Goal: Task Accomplishment & Management: Use online tool/utility

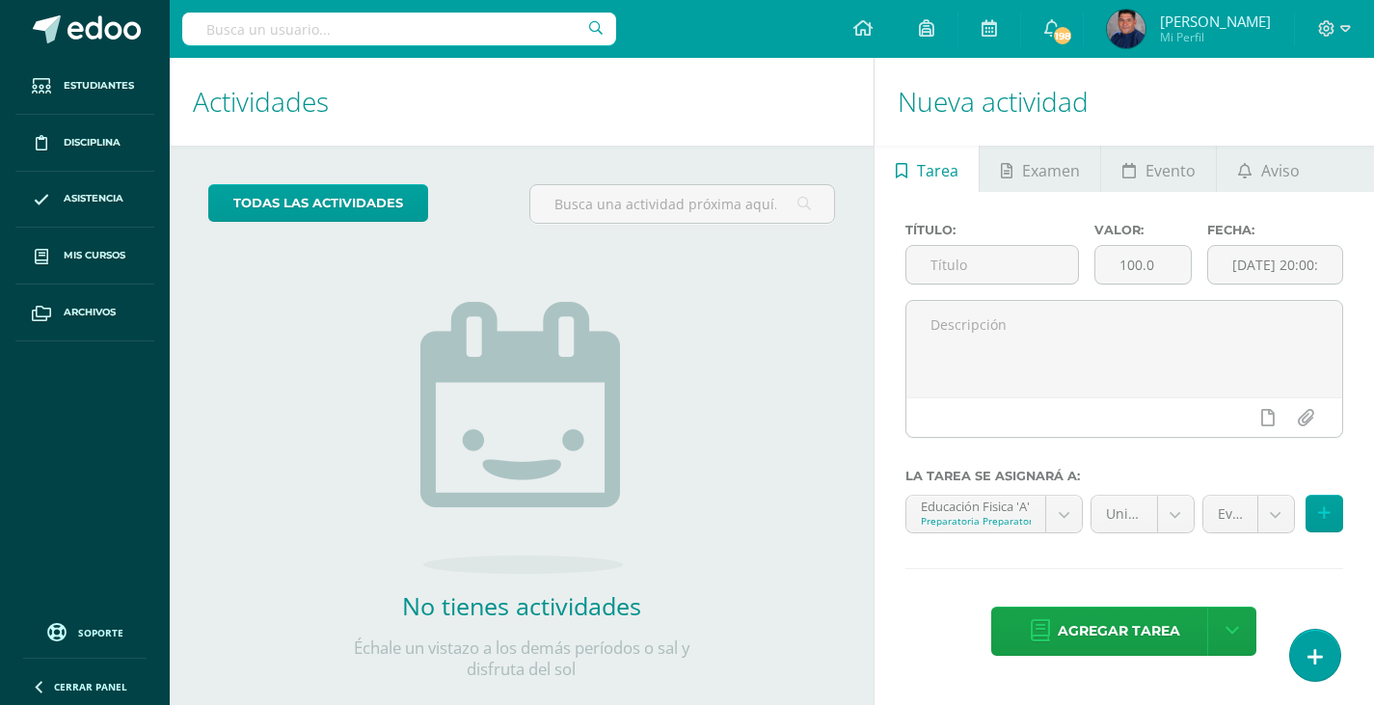
scroll to position [37, 0]
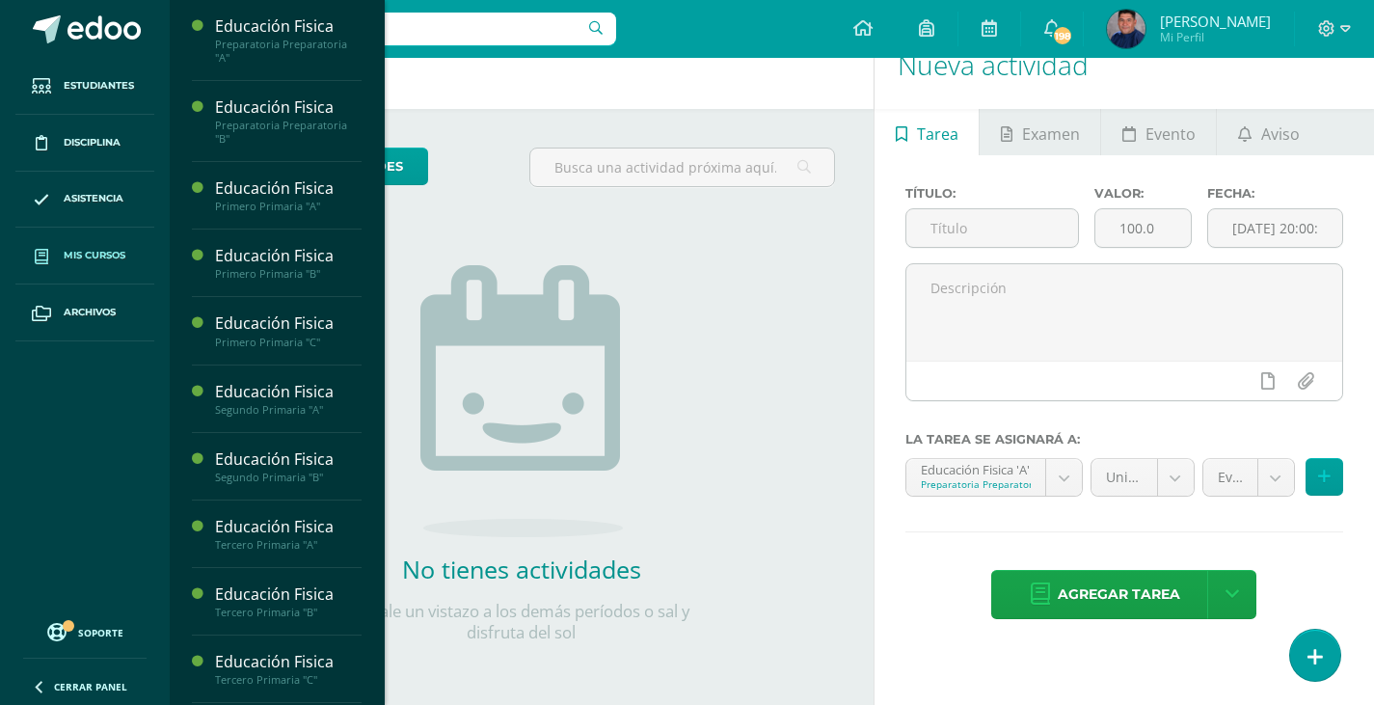
click at [125, 263] on span "Mis cursos" at bounding box center [95, 255] width 62 height 15
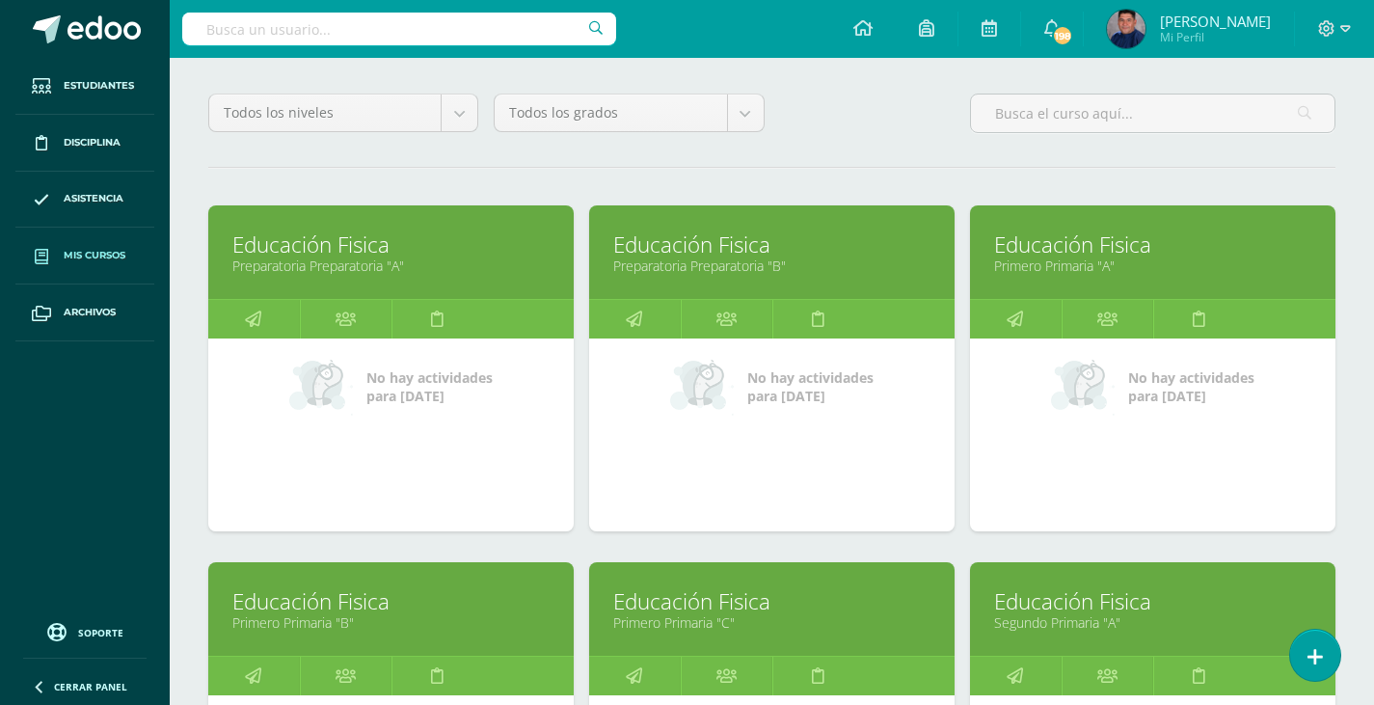
scroll to position [193, 0]
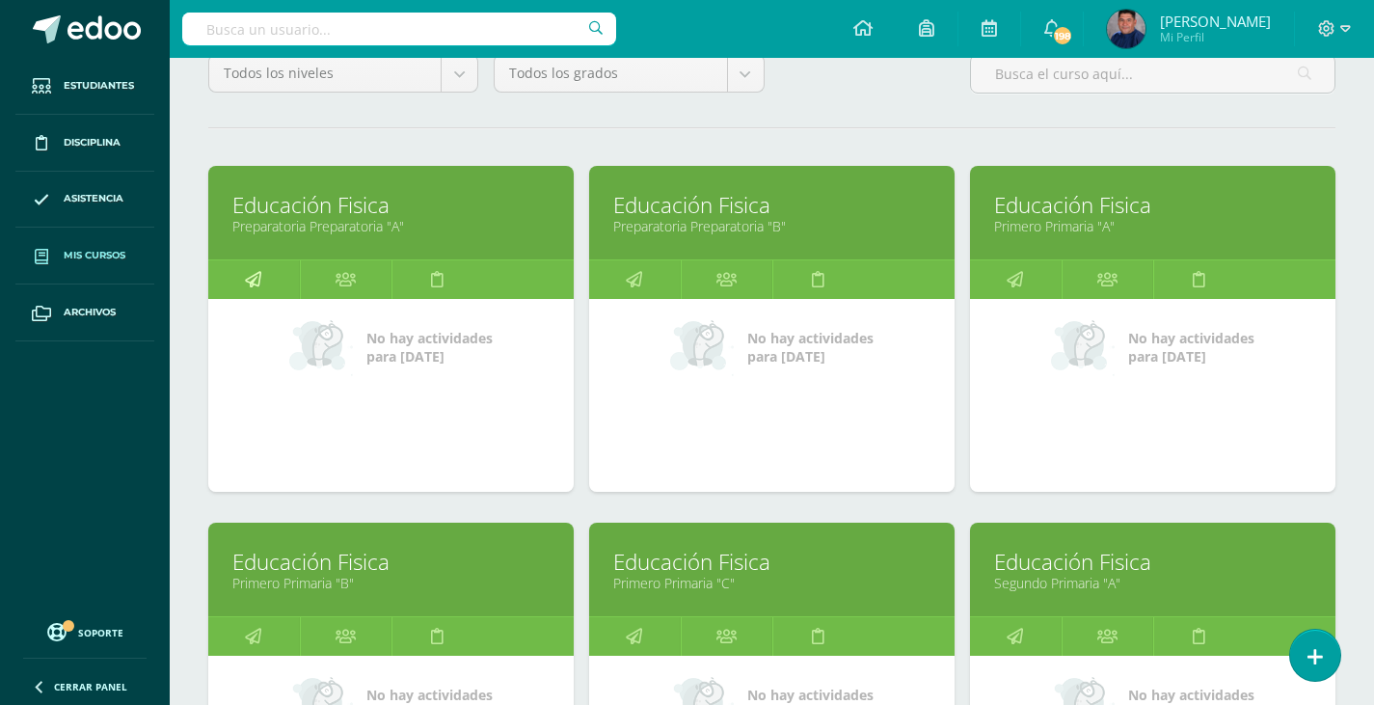
click at [256, 280] on icon at bounding box center [253, 279] width 16 height 38
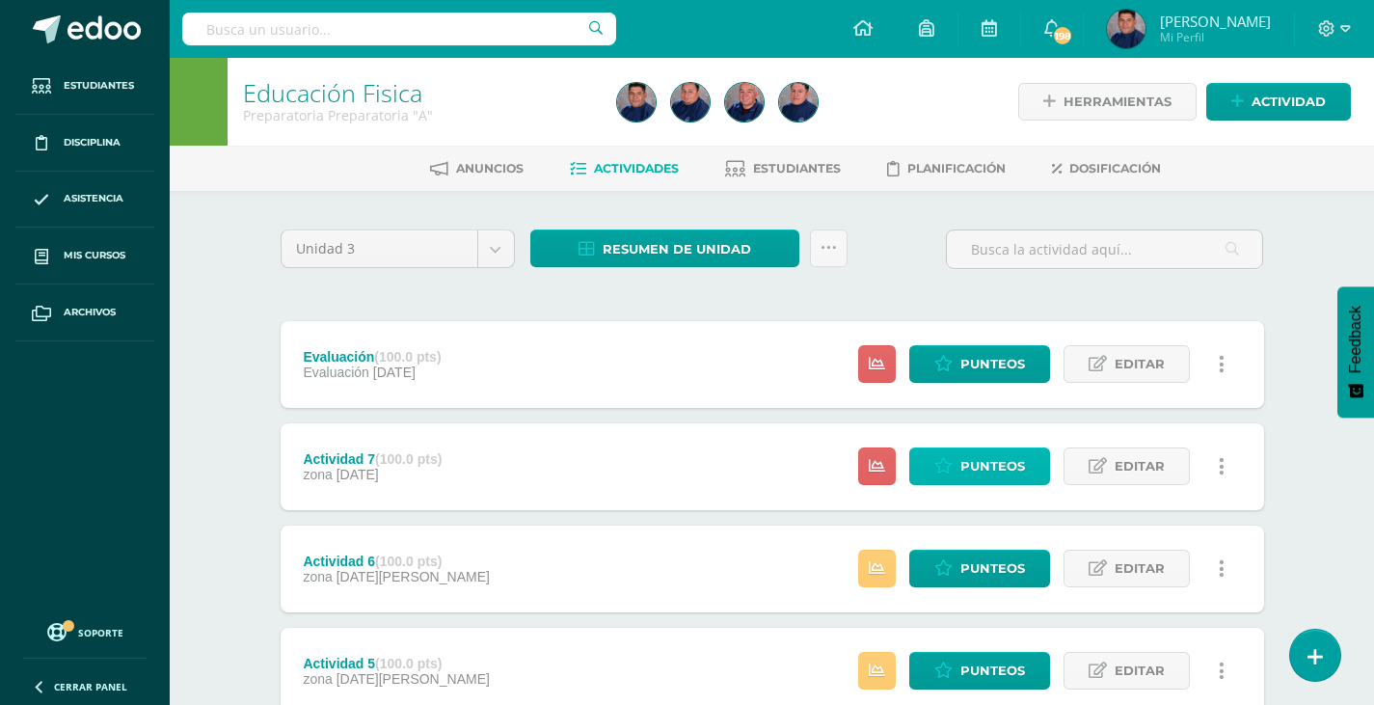
click at [956, 455] on link "Punteos" at bounding box center [979, 466] width 141 height 38
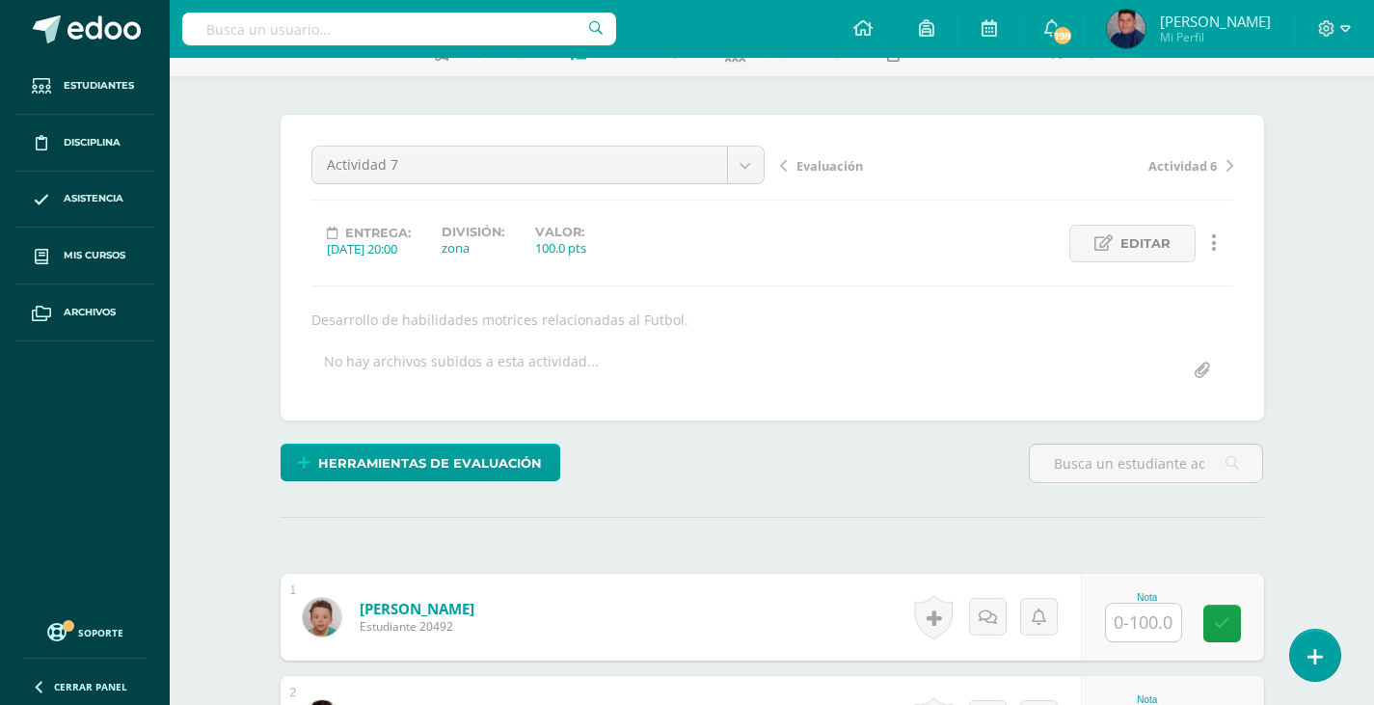
scroll to position [308, 0]
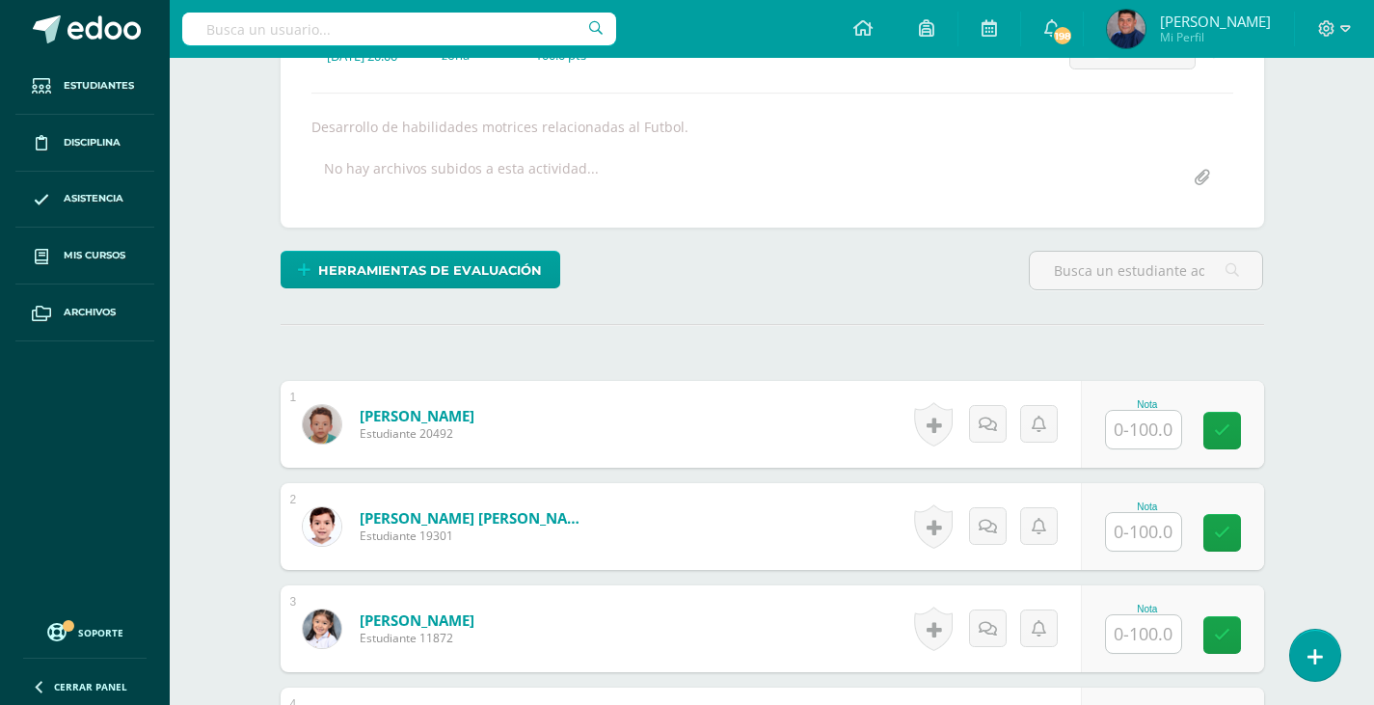
click at [1158, 434] on input "text" at bounding box center [1143, 430] width 75 height 38
type input "95"
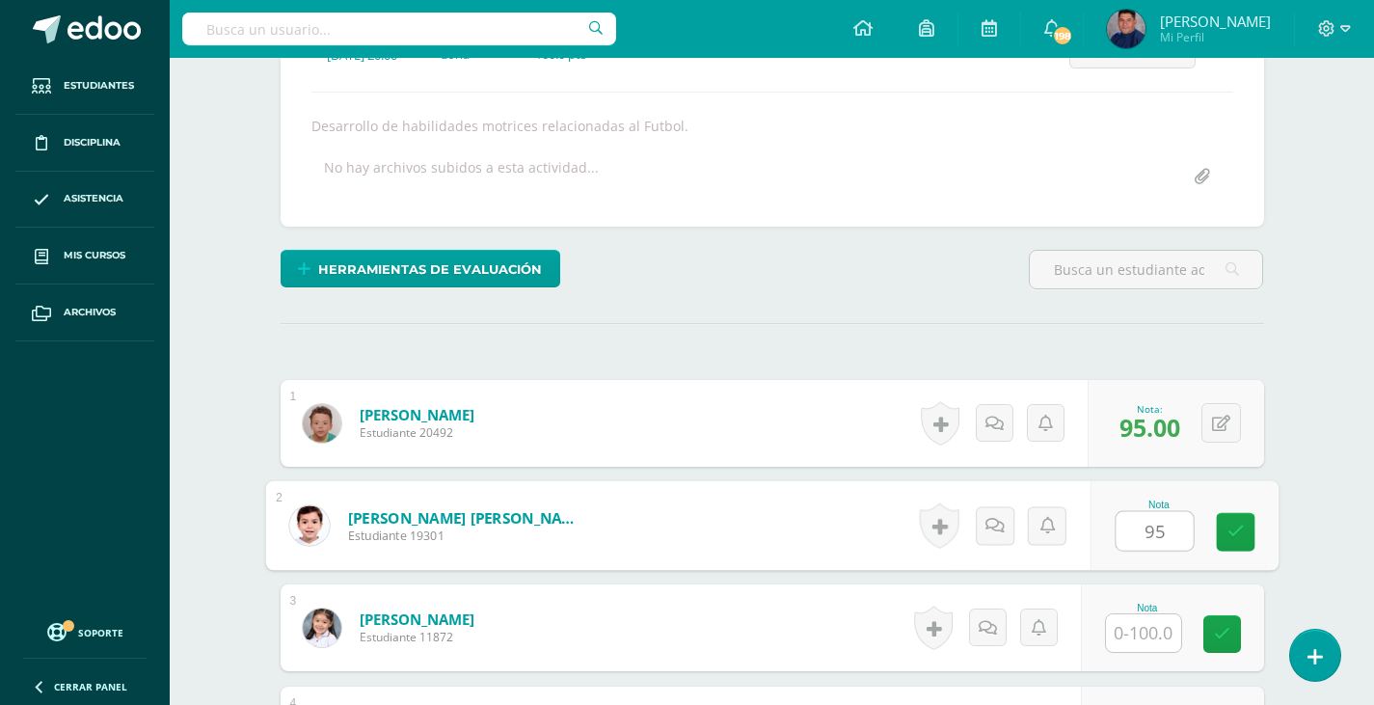
type input "95"
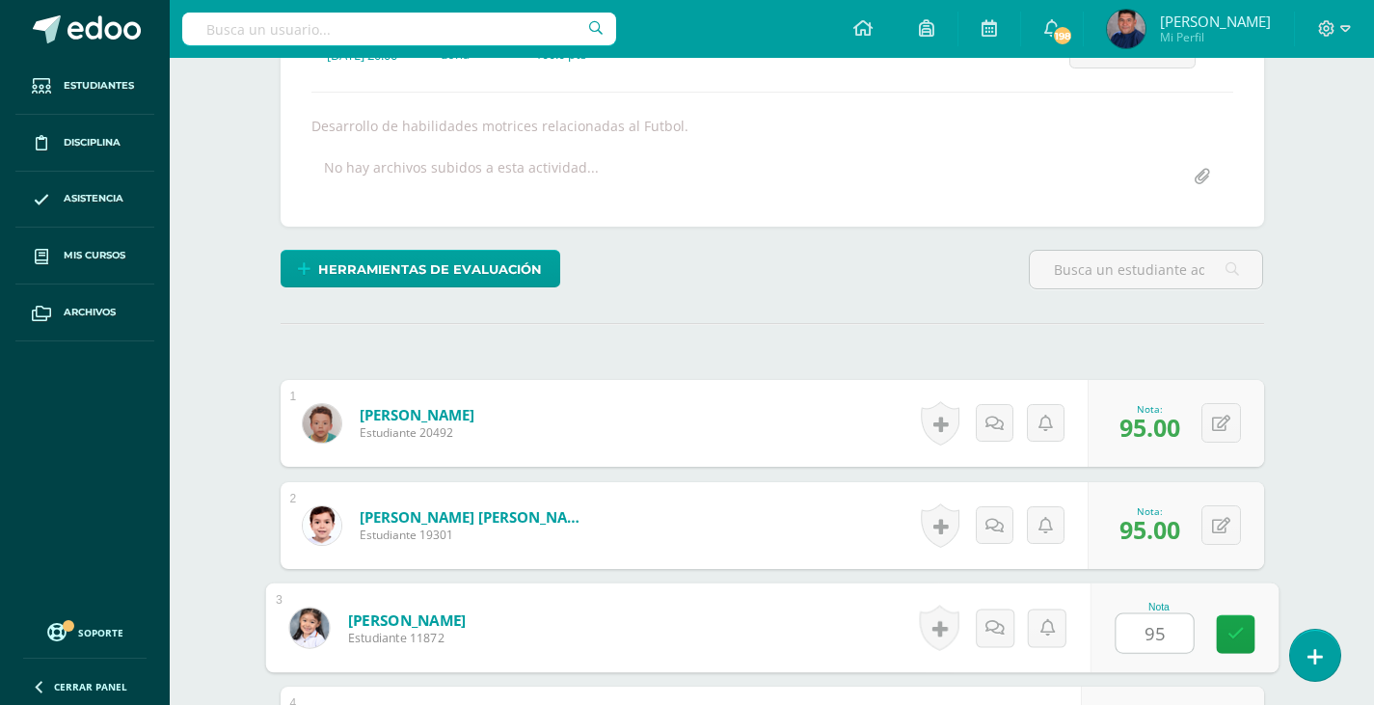
type input "95"
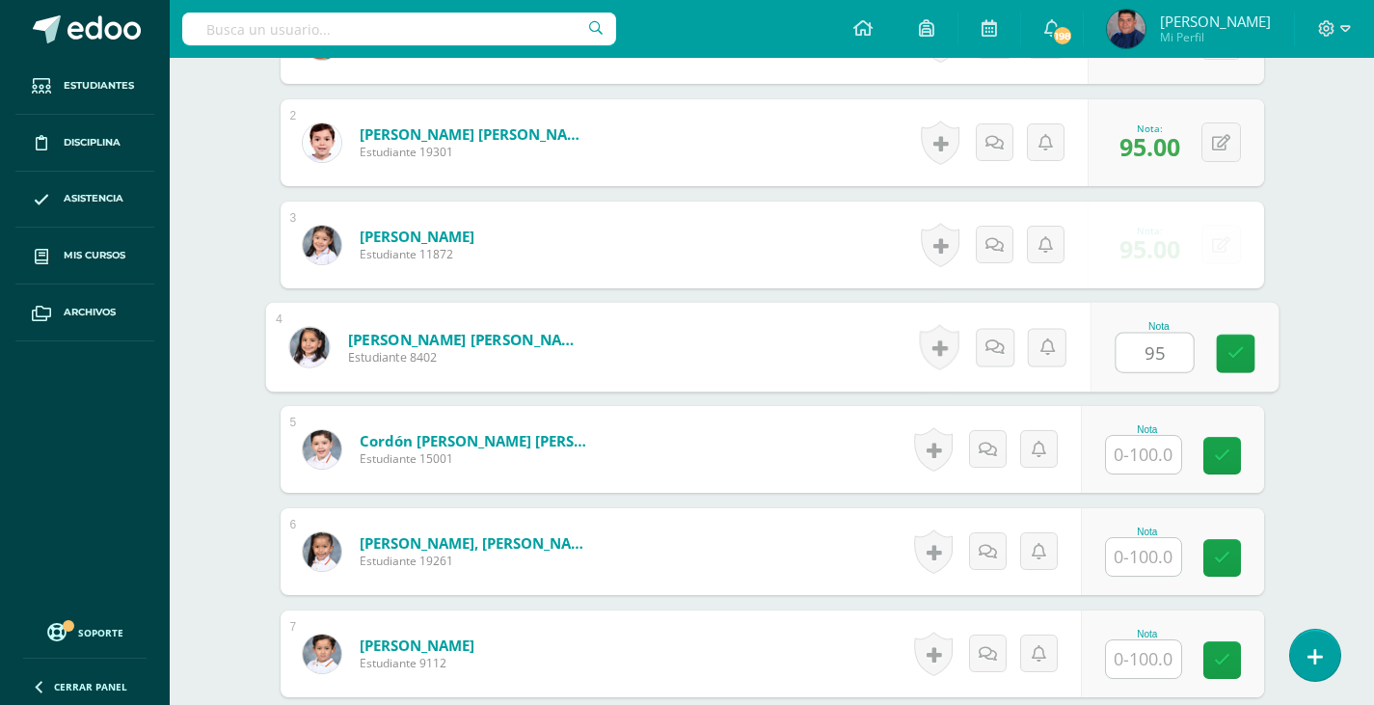
type input "95"
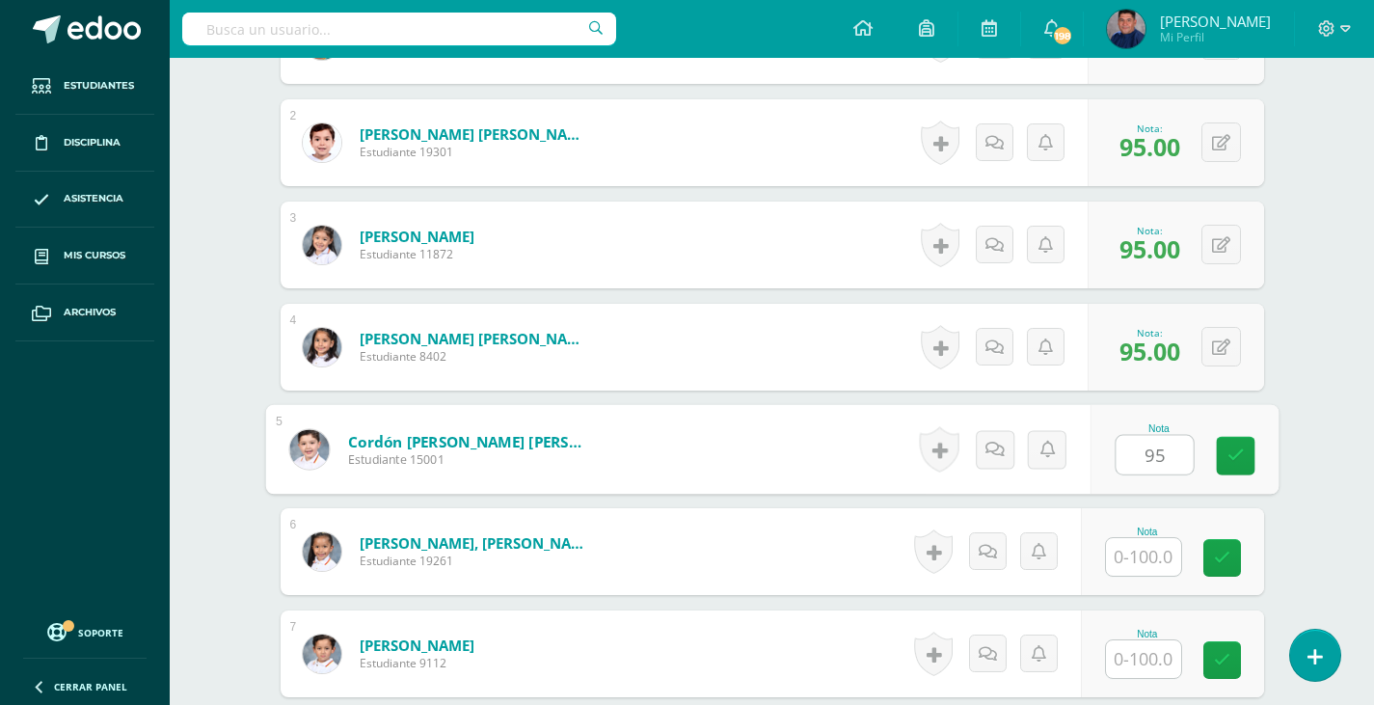
type input "95"
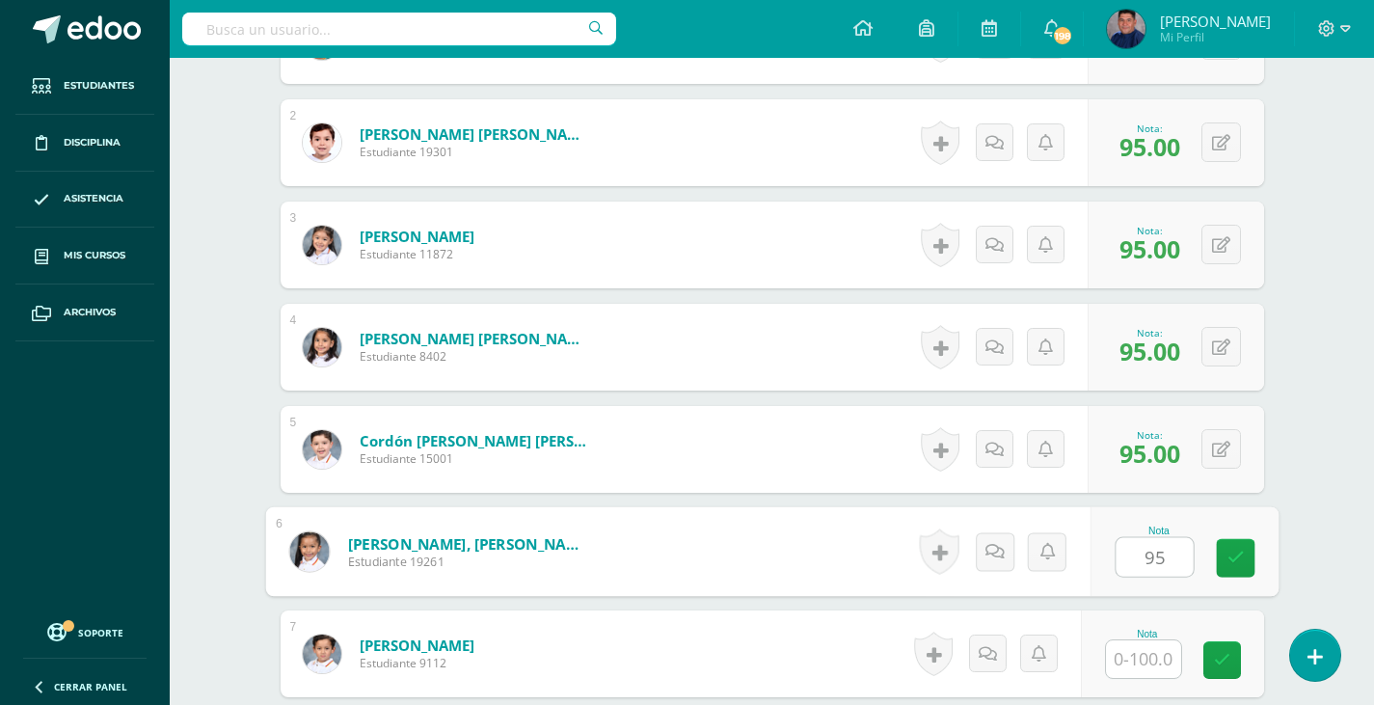
type input "95"
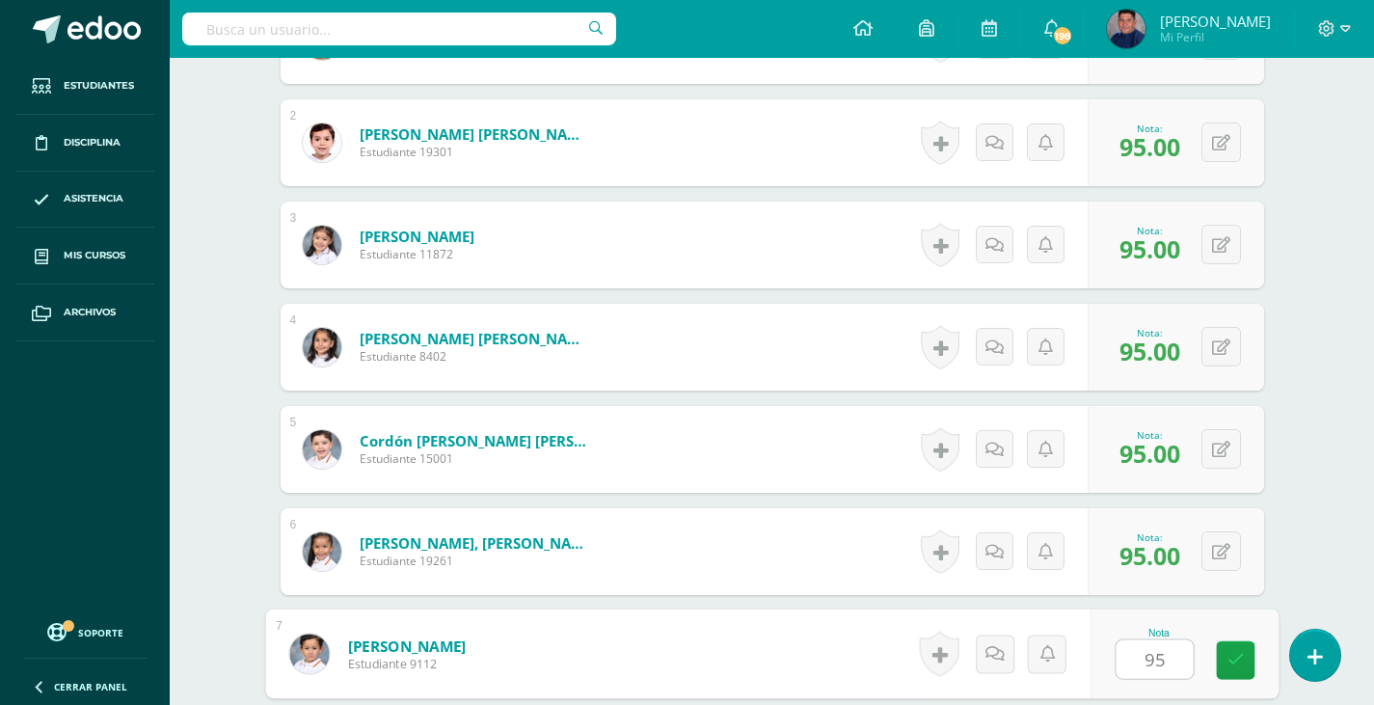
type input "95"
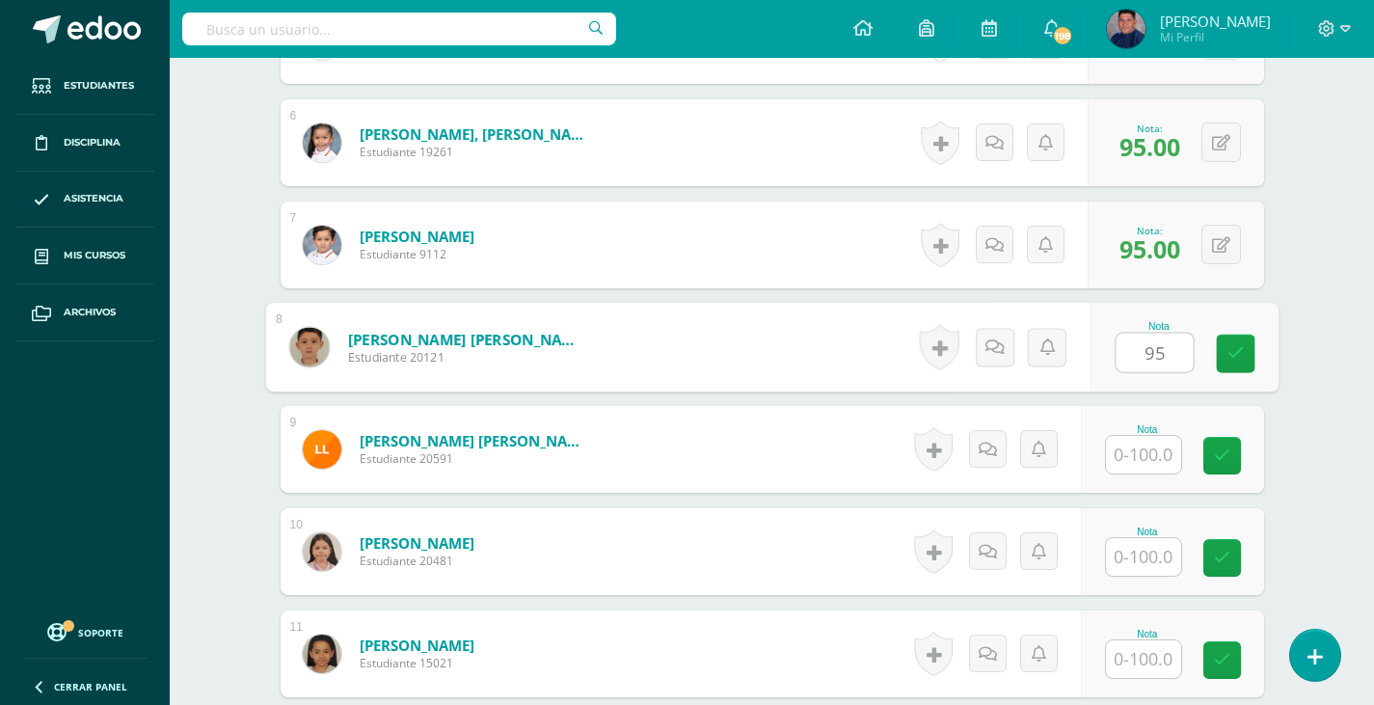
type input "95"
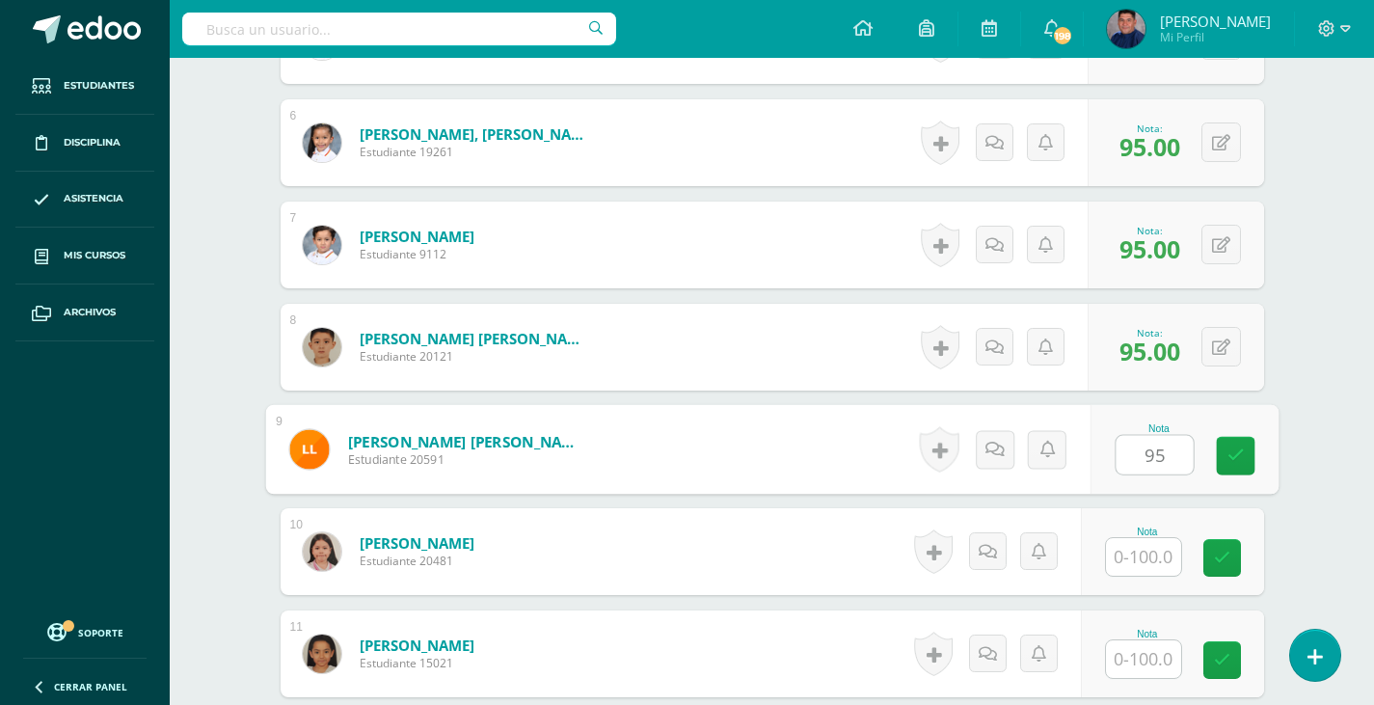
type input "95"
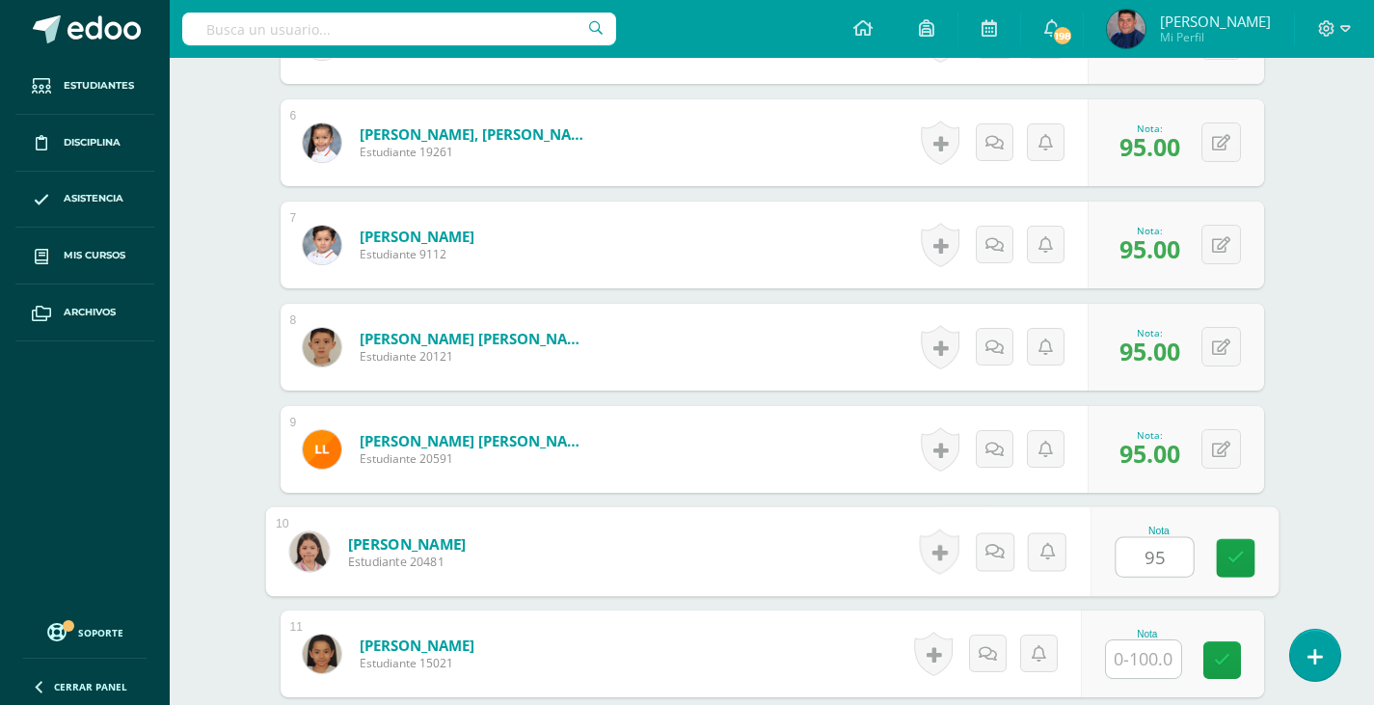
type input "95"
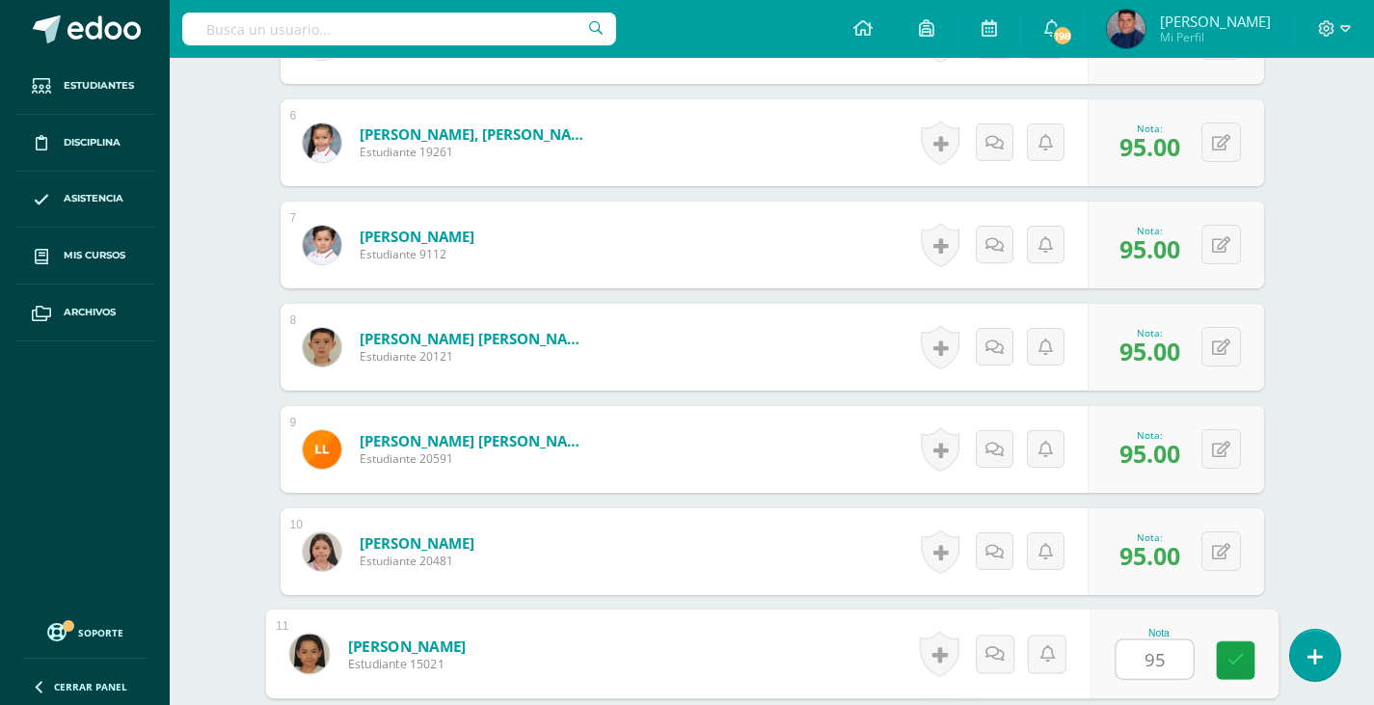
type input "95"
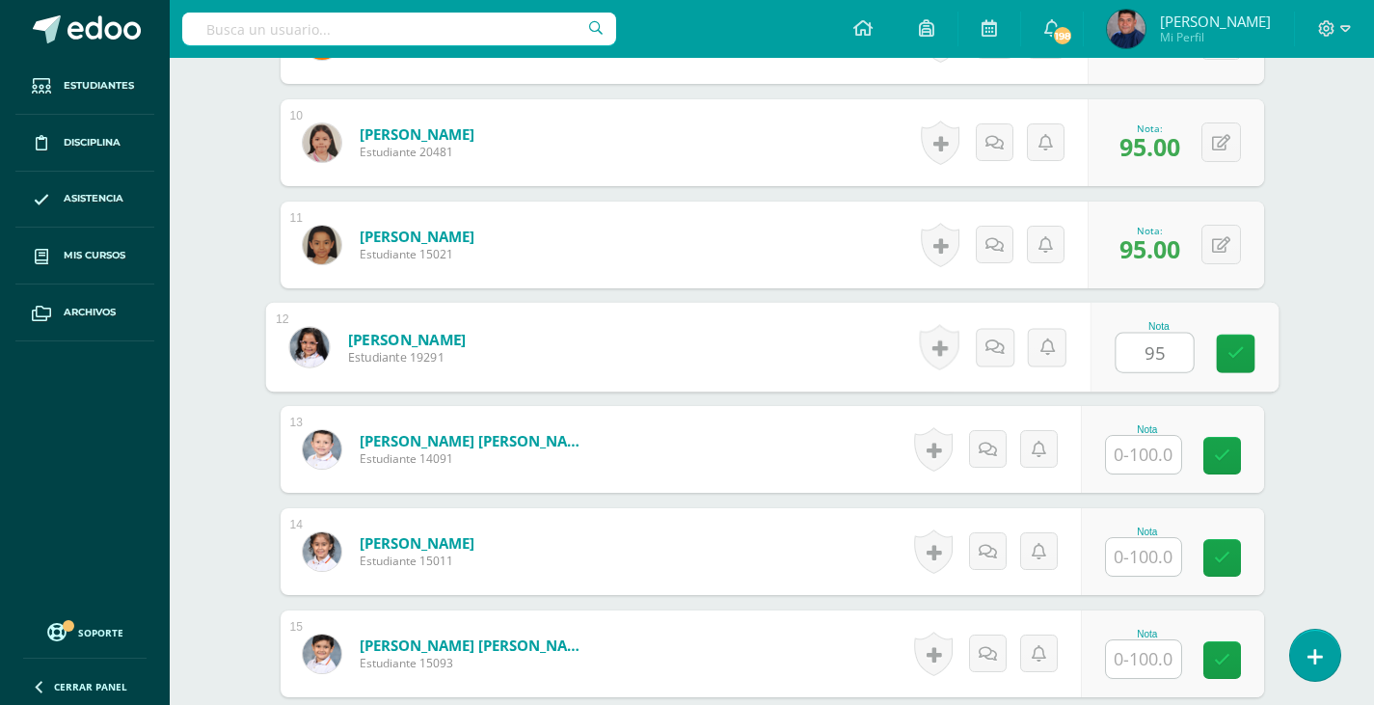
type input "95"
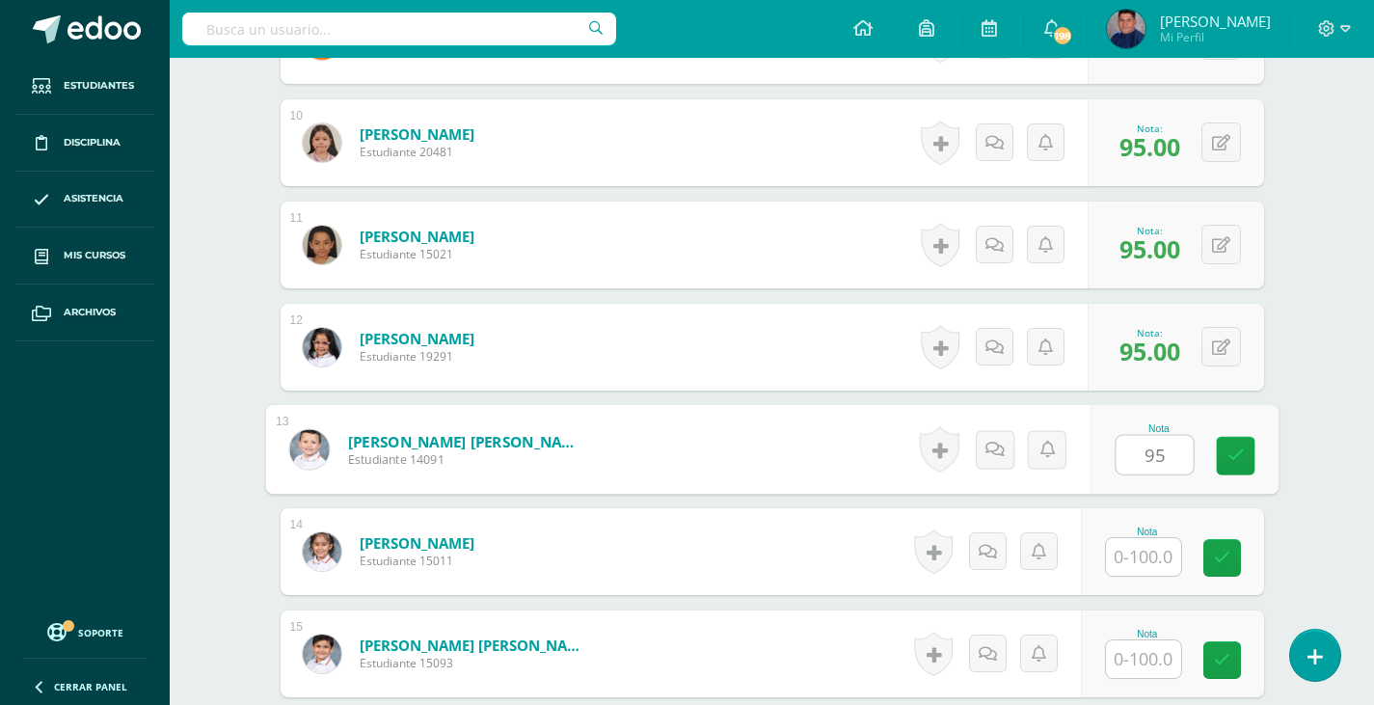
type input "95"
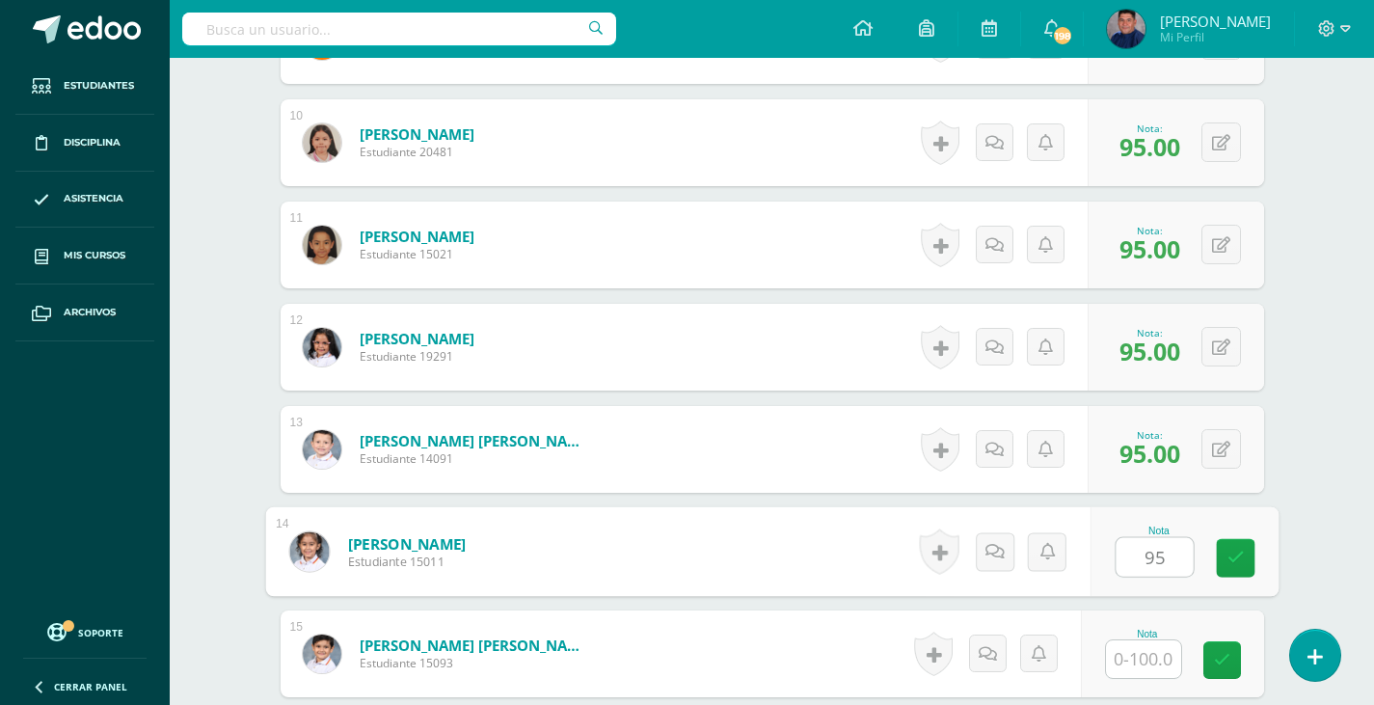
type input "95"
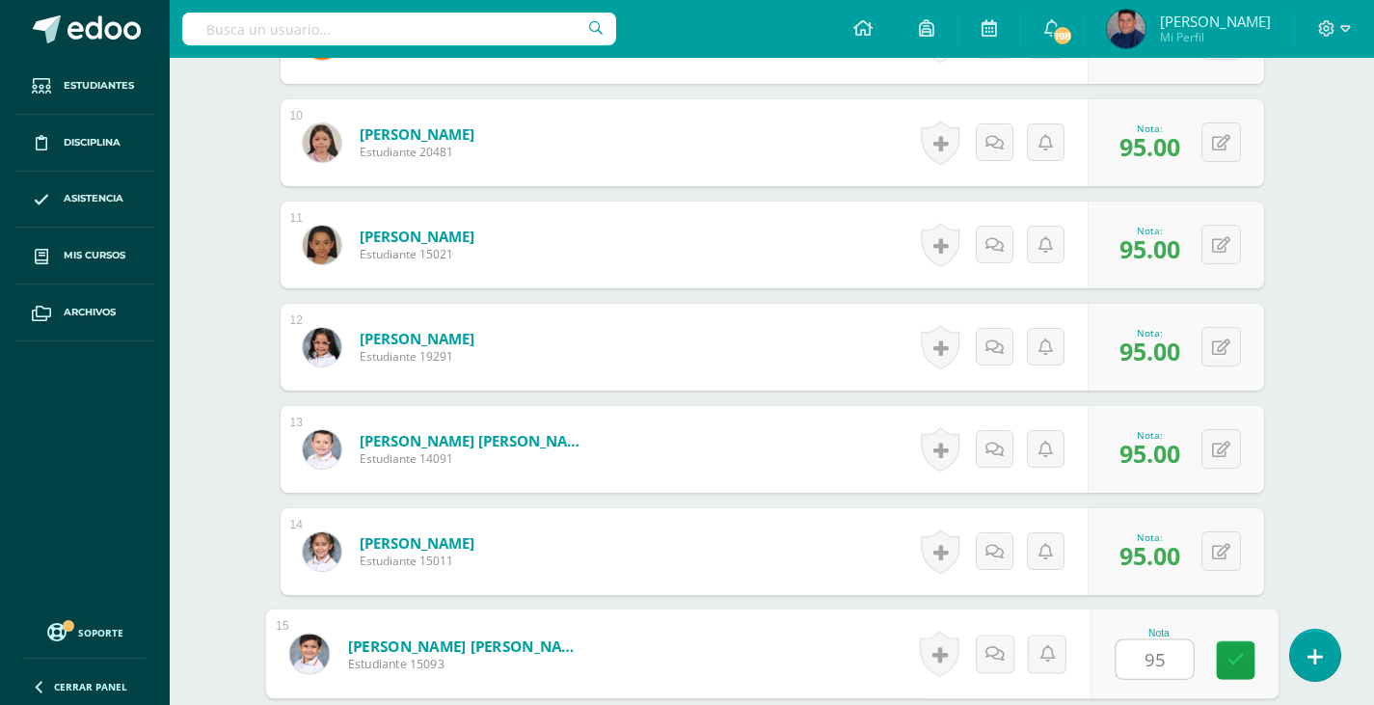
type input "95"
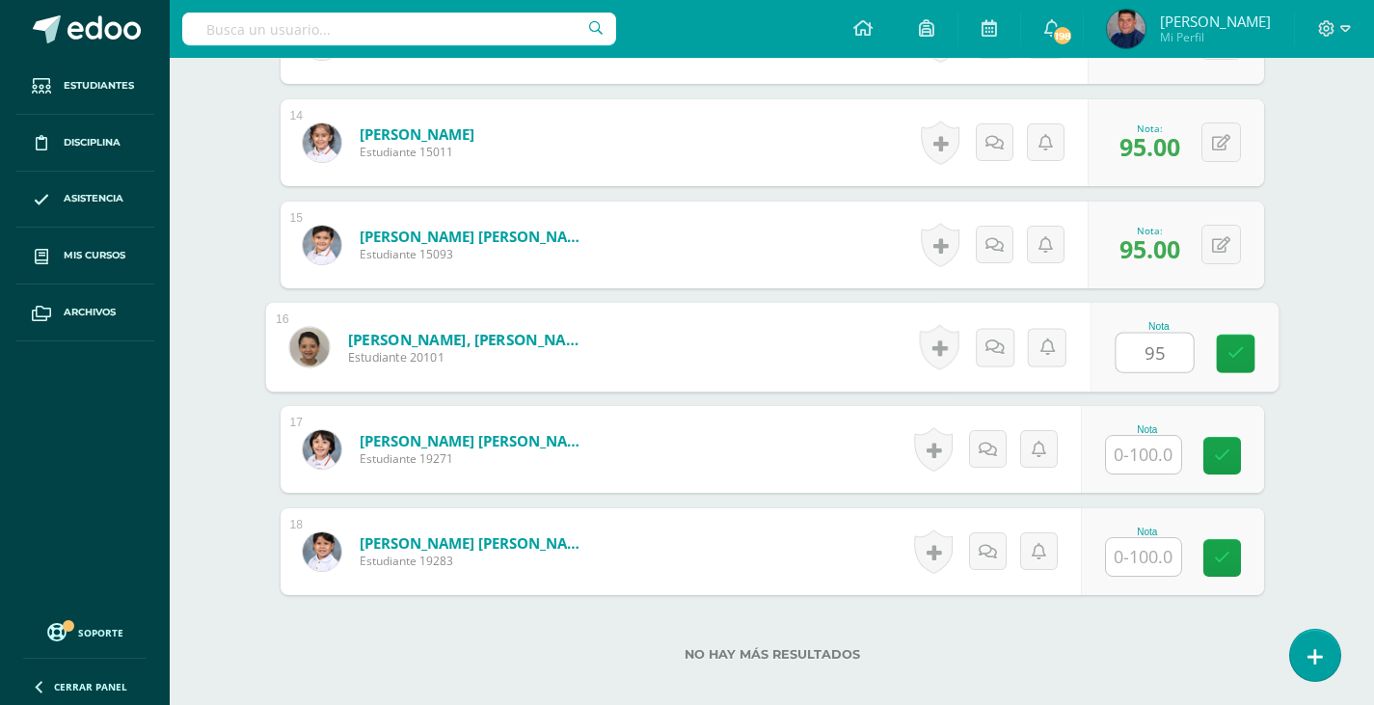
type input "95"
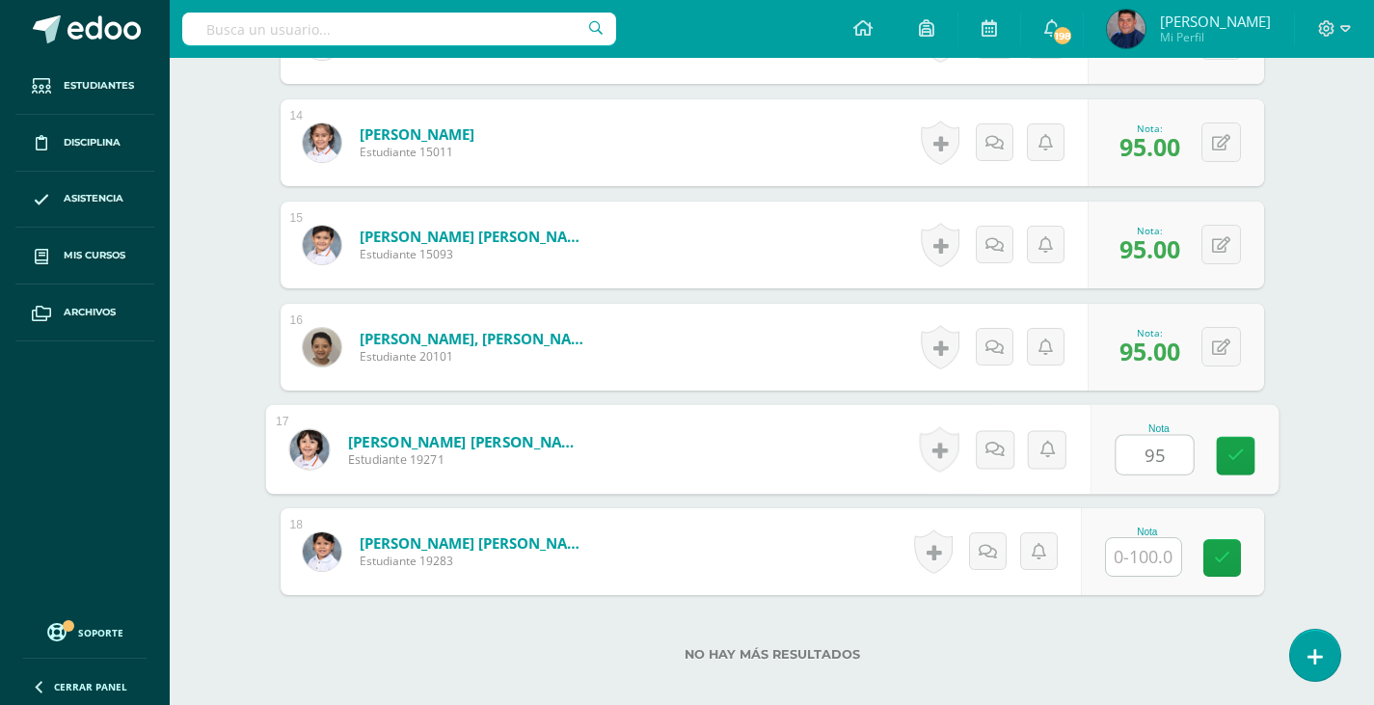
type input "95"
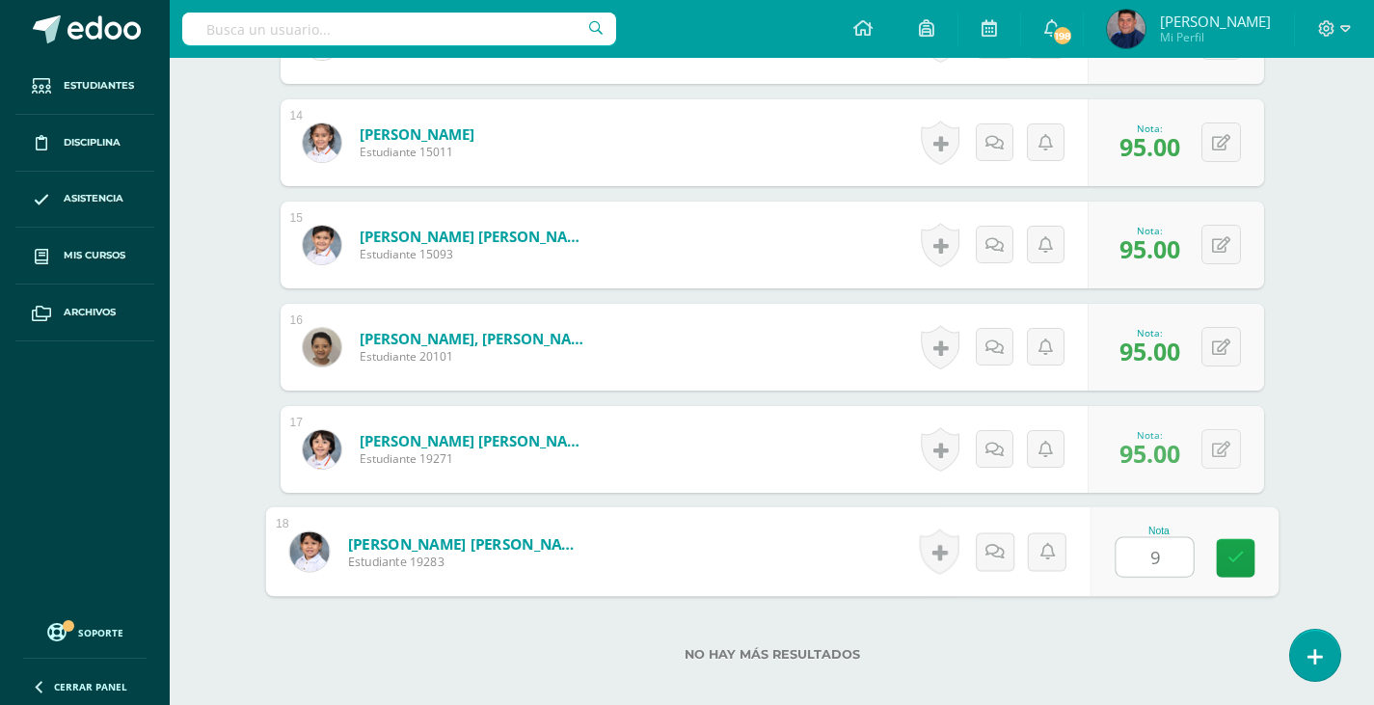
type input "95"
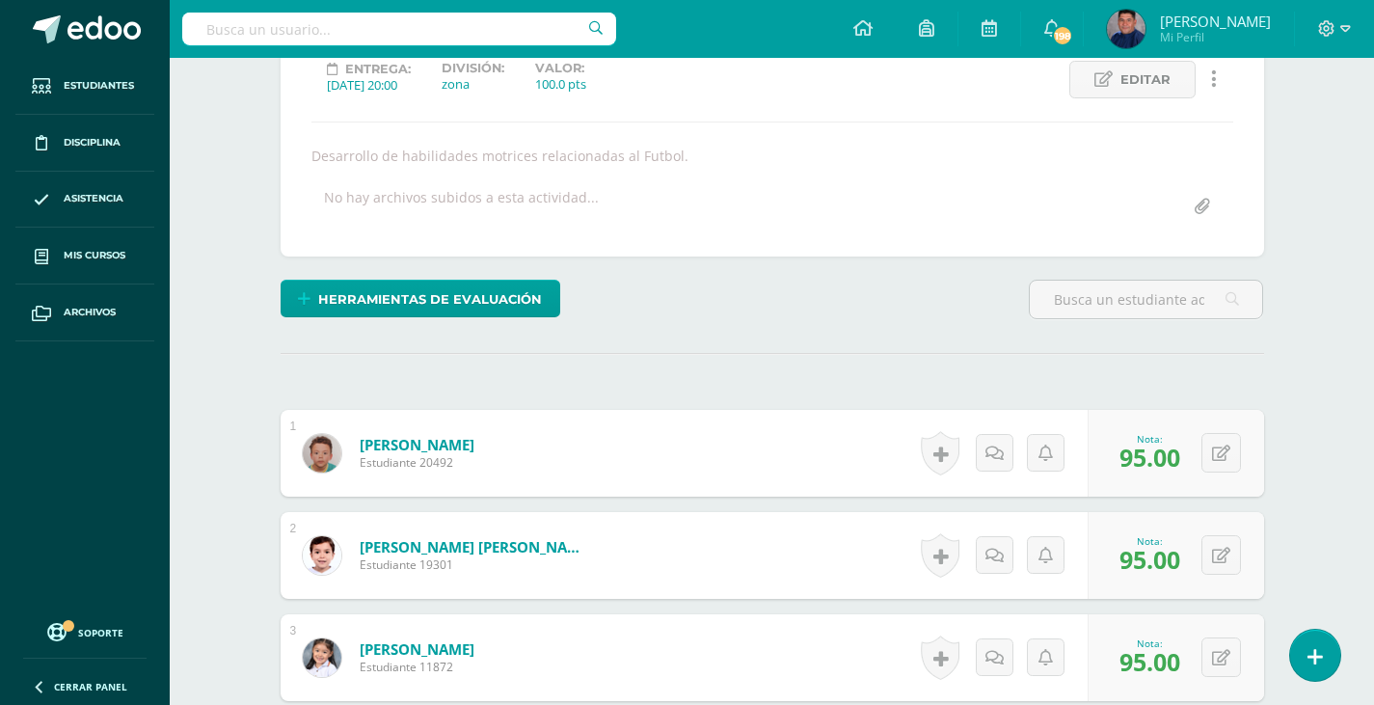
scroll to position [0, 0]
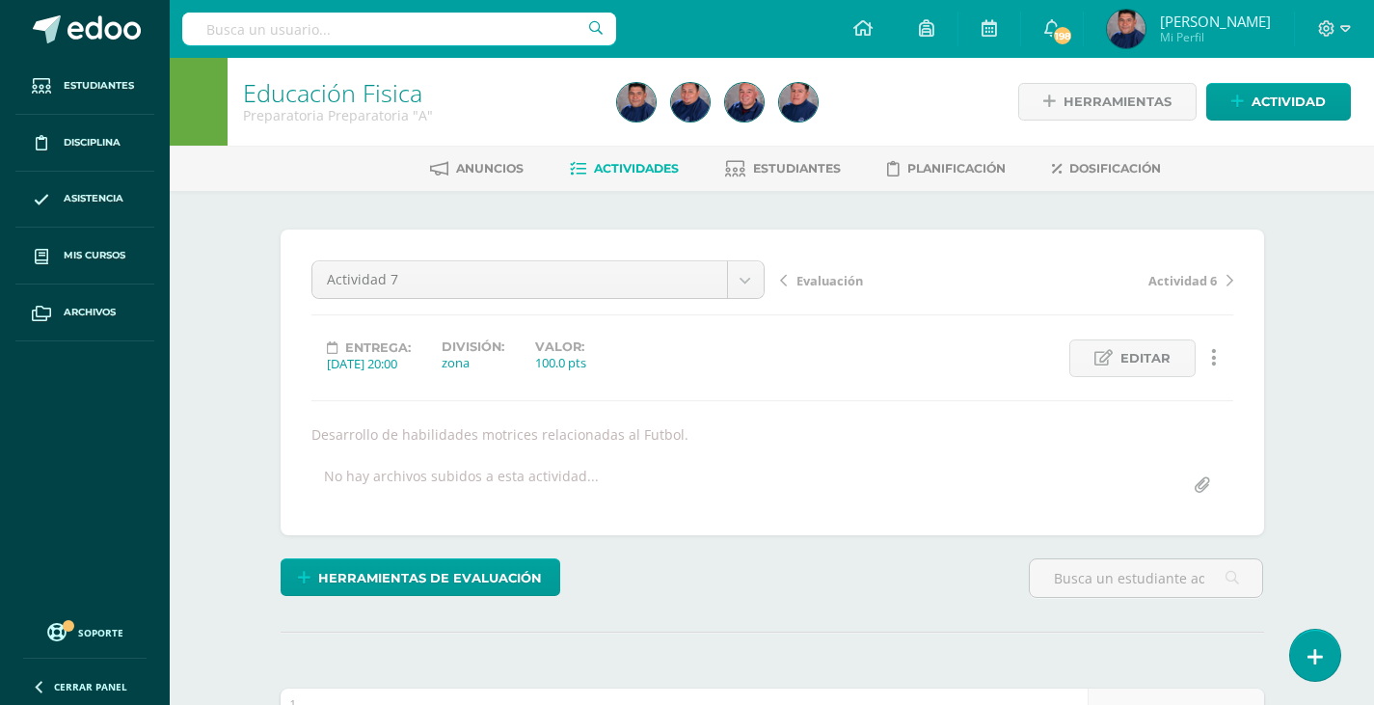
click at [822, 274] on span "Evaluación" at bounding box center [830, 280] width 67 height 17
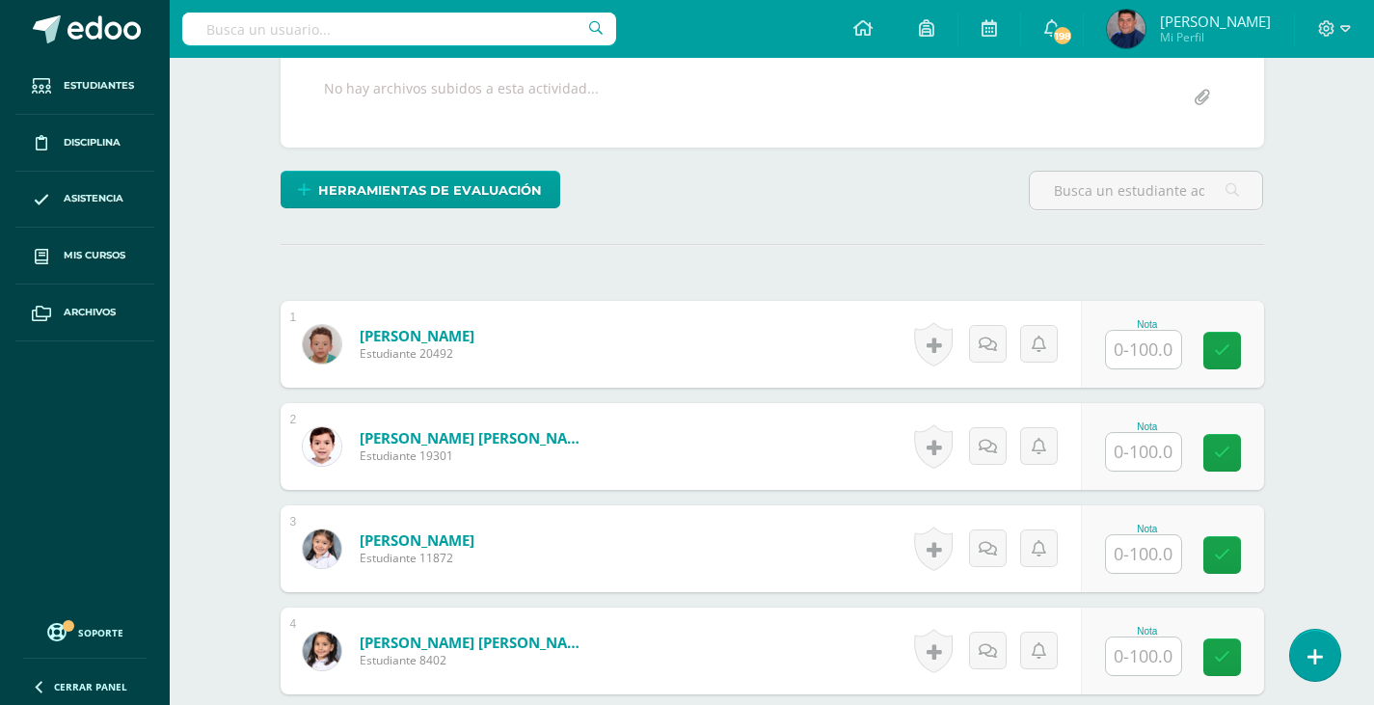
scroll to position [484, 0]
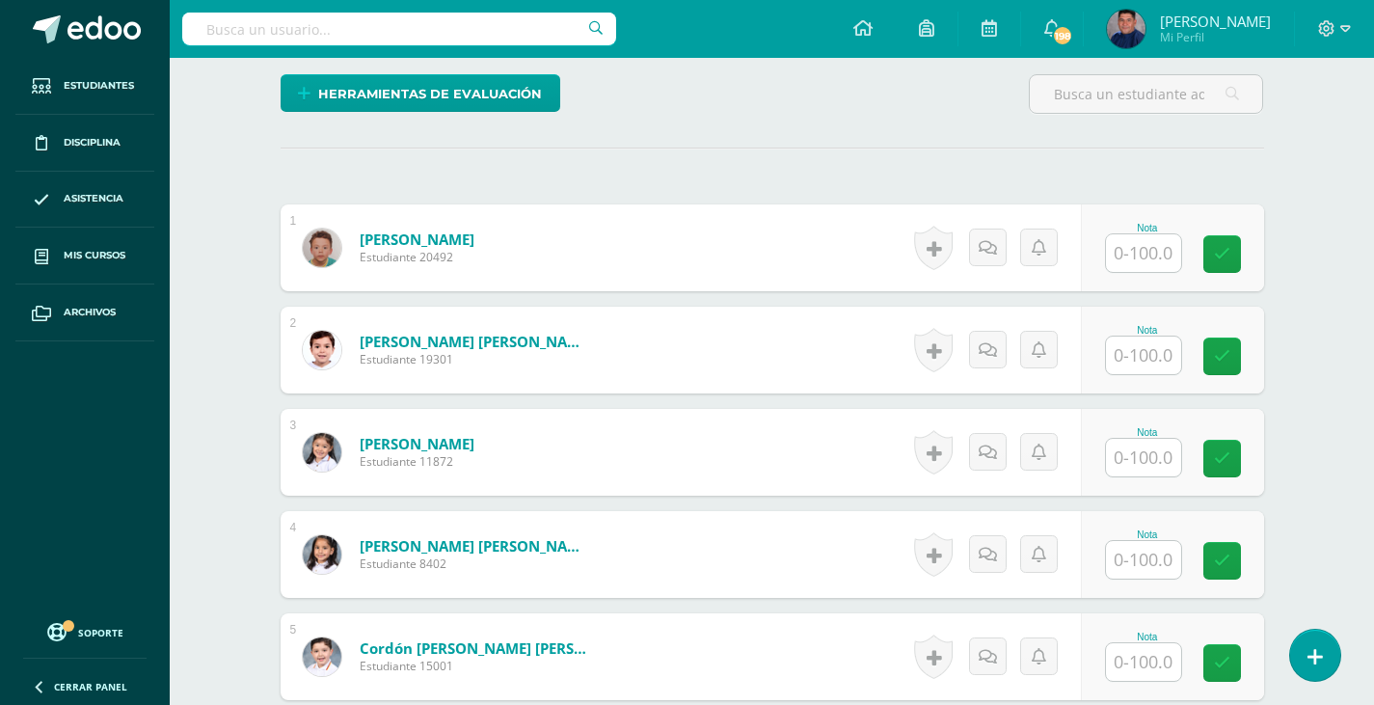
click at [1150, 253] on input "text" at bounding box center [1143, 253] width 75 height 38
type input "100"
click at [1150, 253] on input "100" at bounding box center [1143, 253] width 75 height 38
click at [1150, 253] on form "[PERSON_NAME] Estudiante 20492 Nota 100.00 0 [GEOGRAPHIC_DATA]" at bounding box center [772, 248] width 1014 height 90
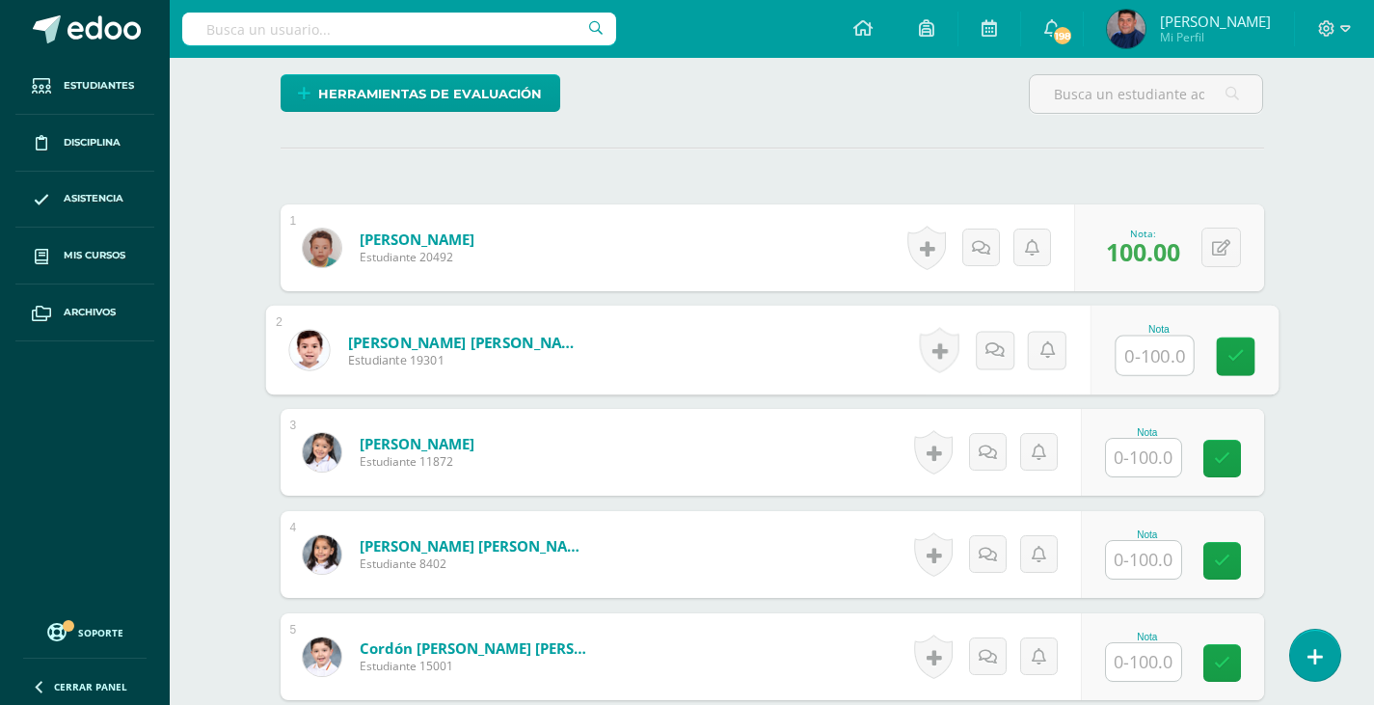
click at [1151, 360] on input "text" at bounding box center [1154, 356] width 77 height 39
type input "100"
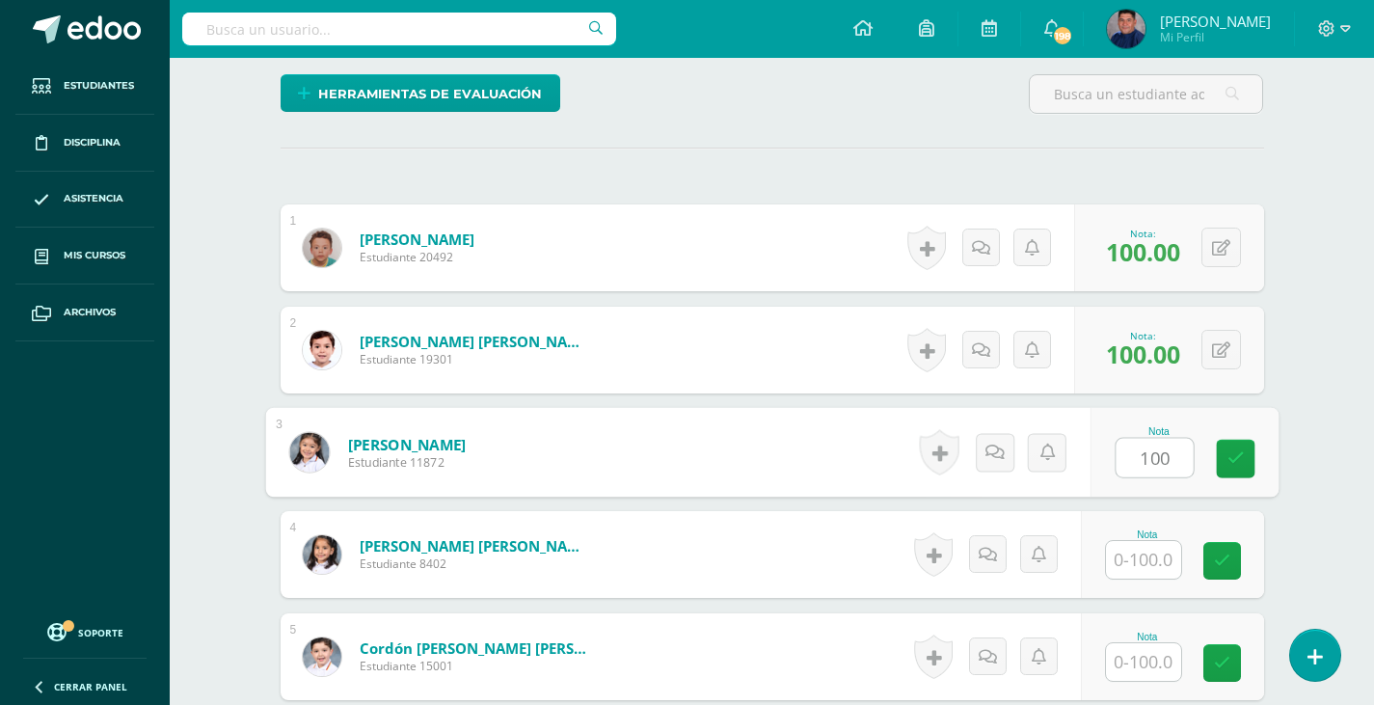
type input "100"
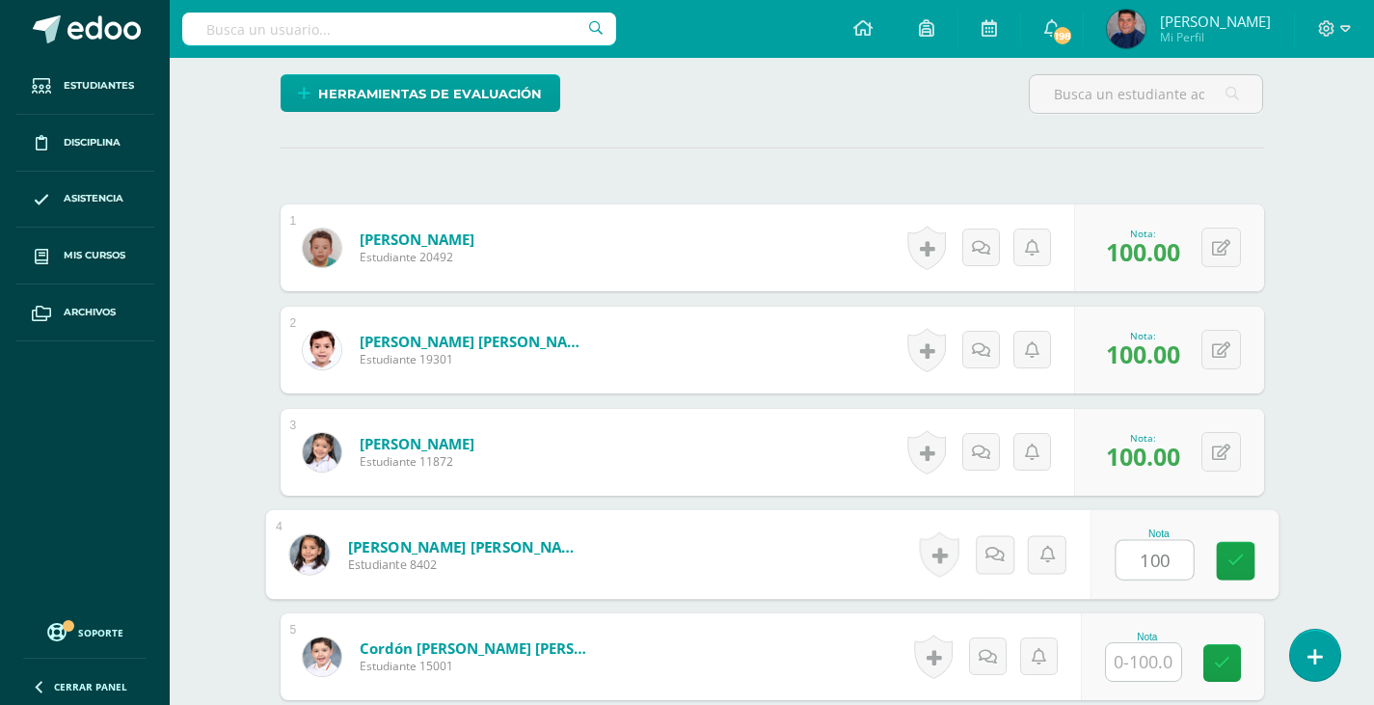
type input "100"
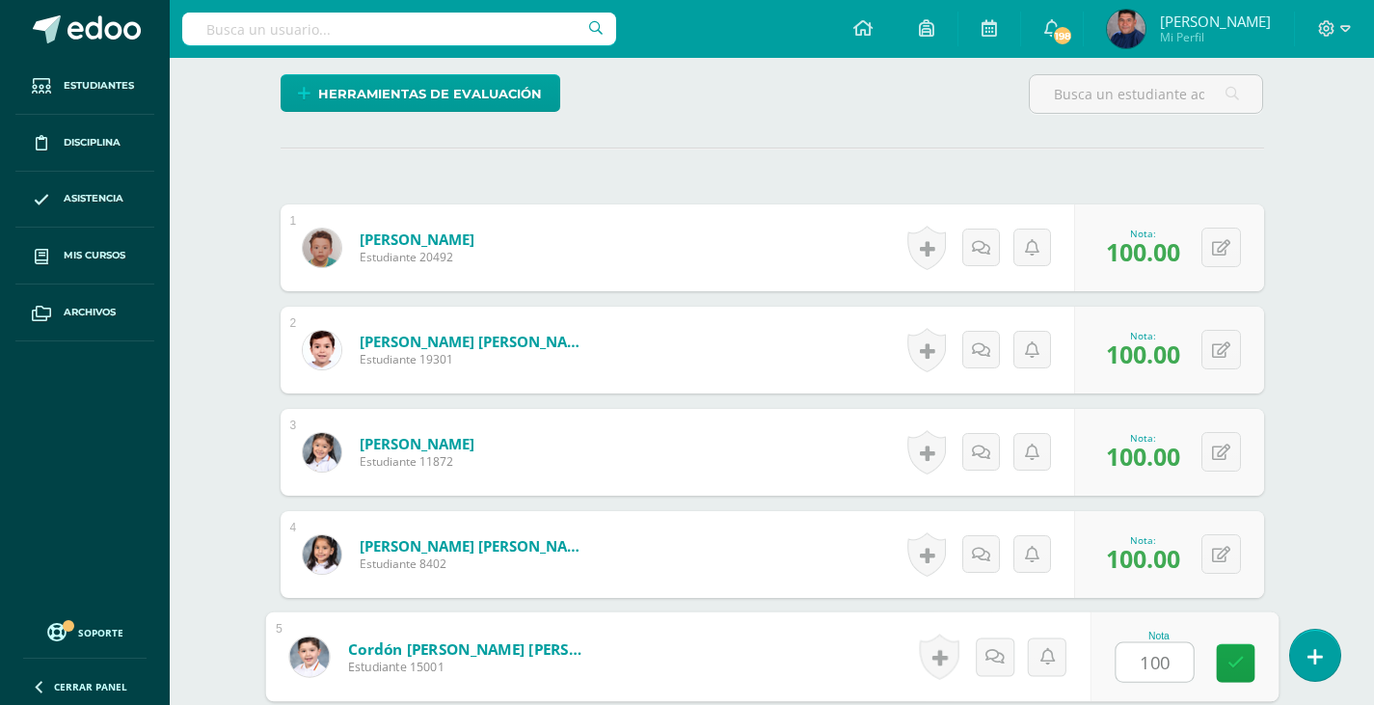
type input "100"
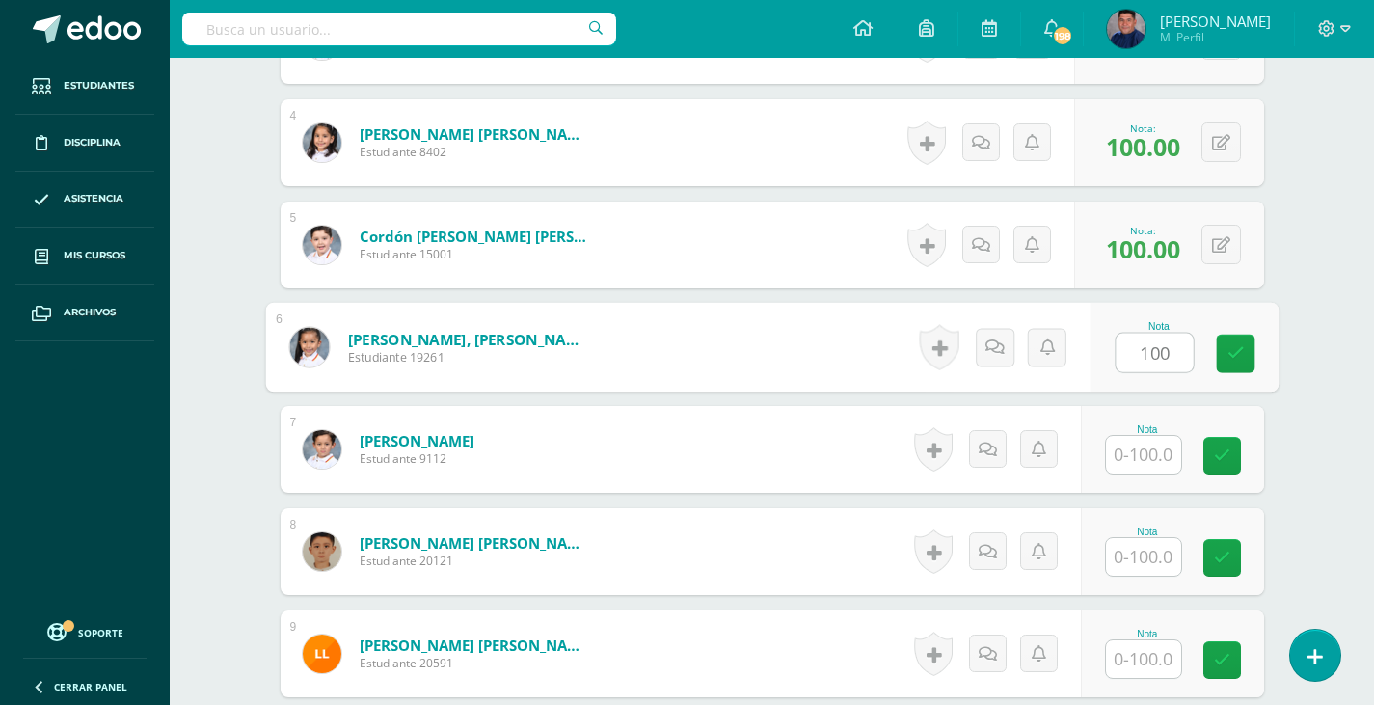
type input "100"
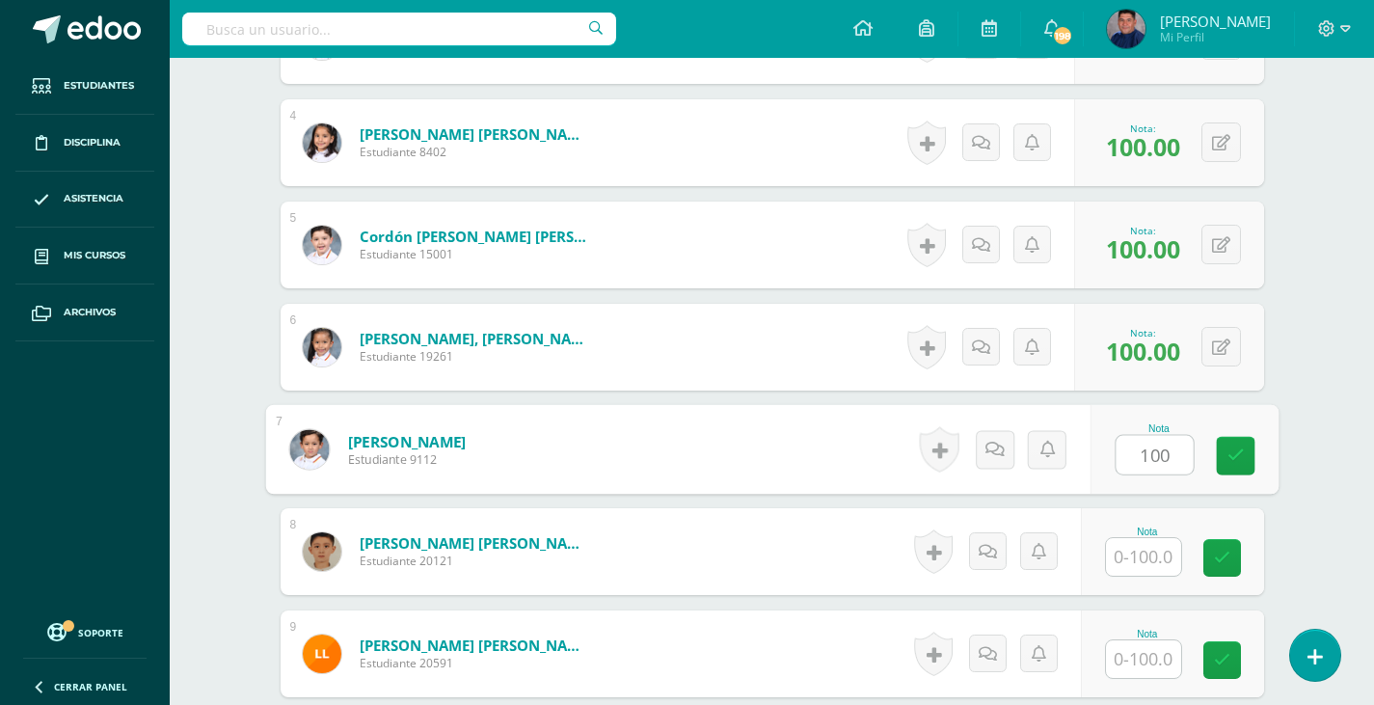
type input "100"
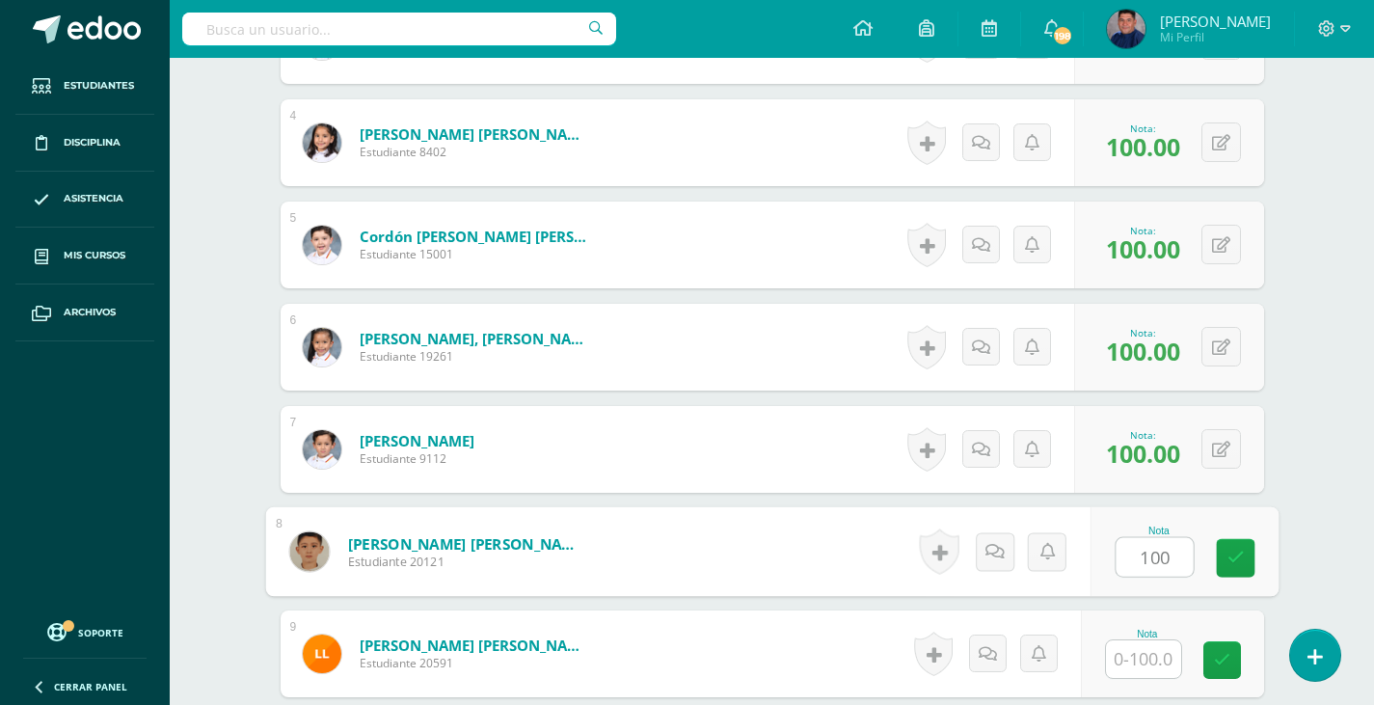
type input "100"
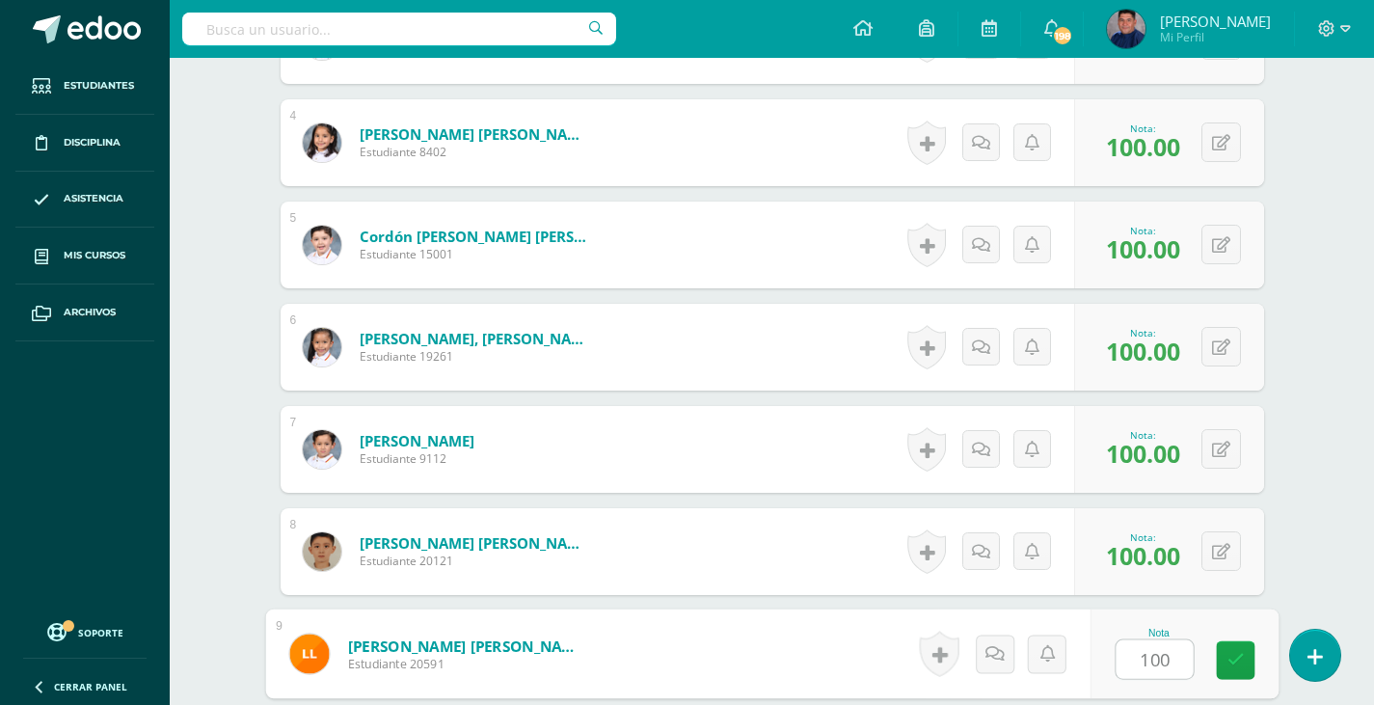
type input "100"
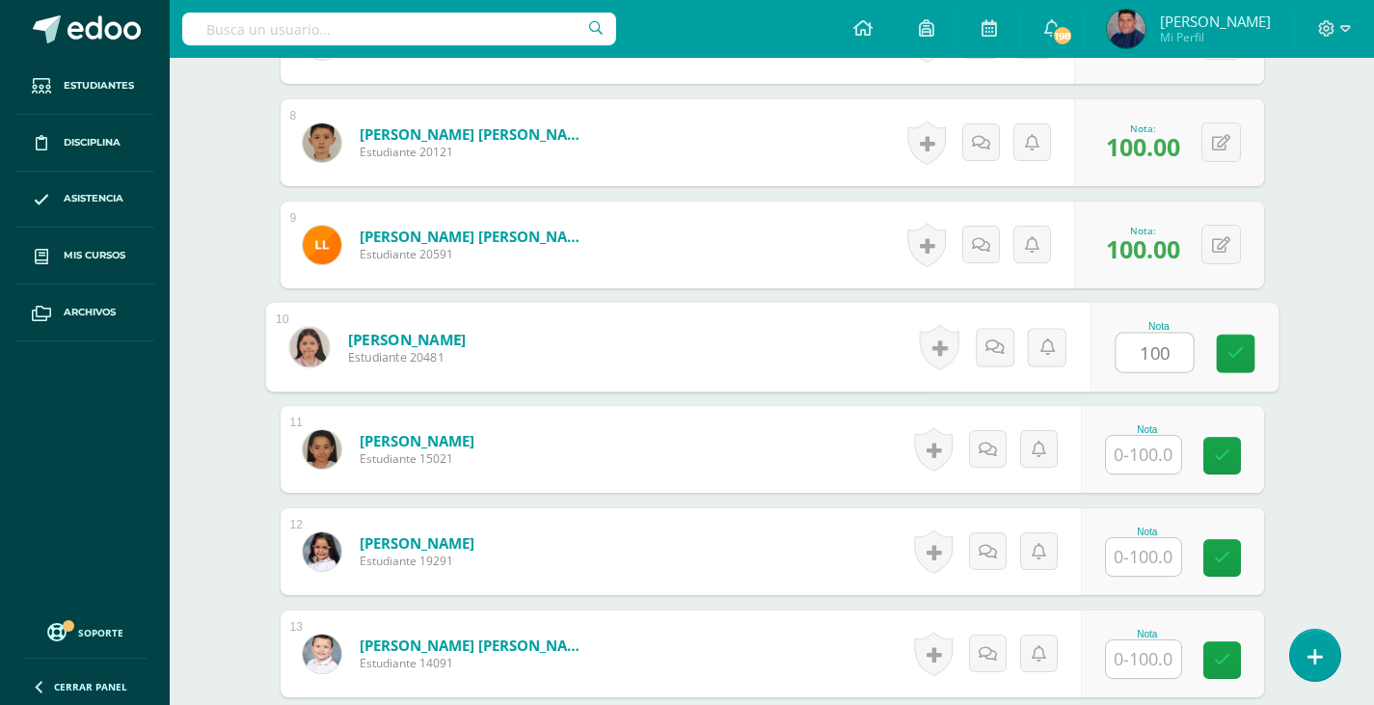
type input "100"
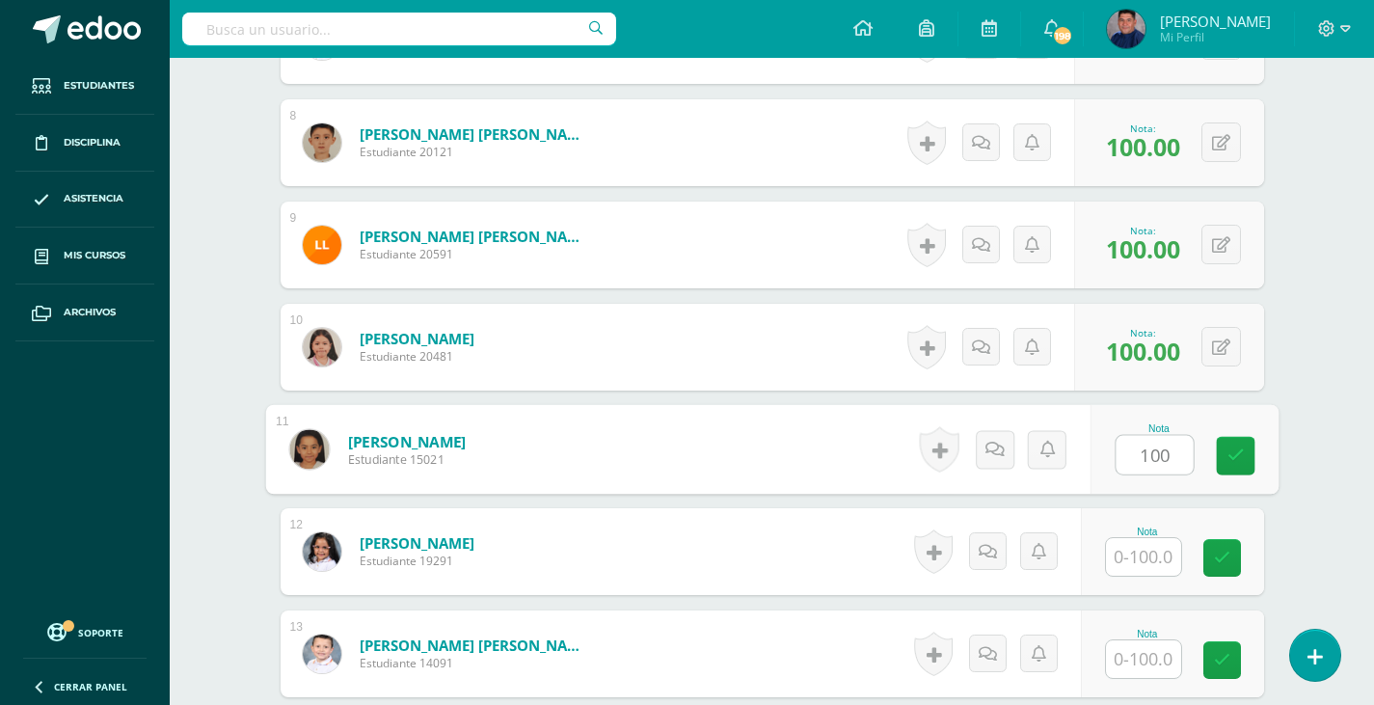
type input "100"
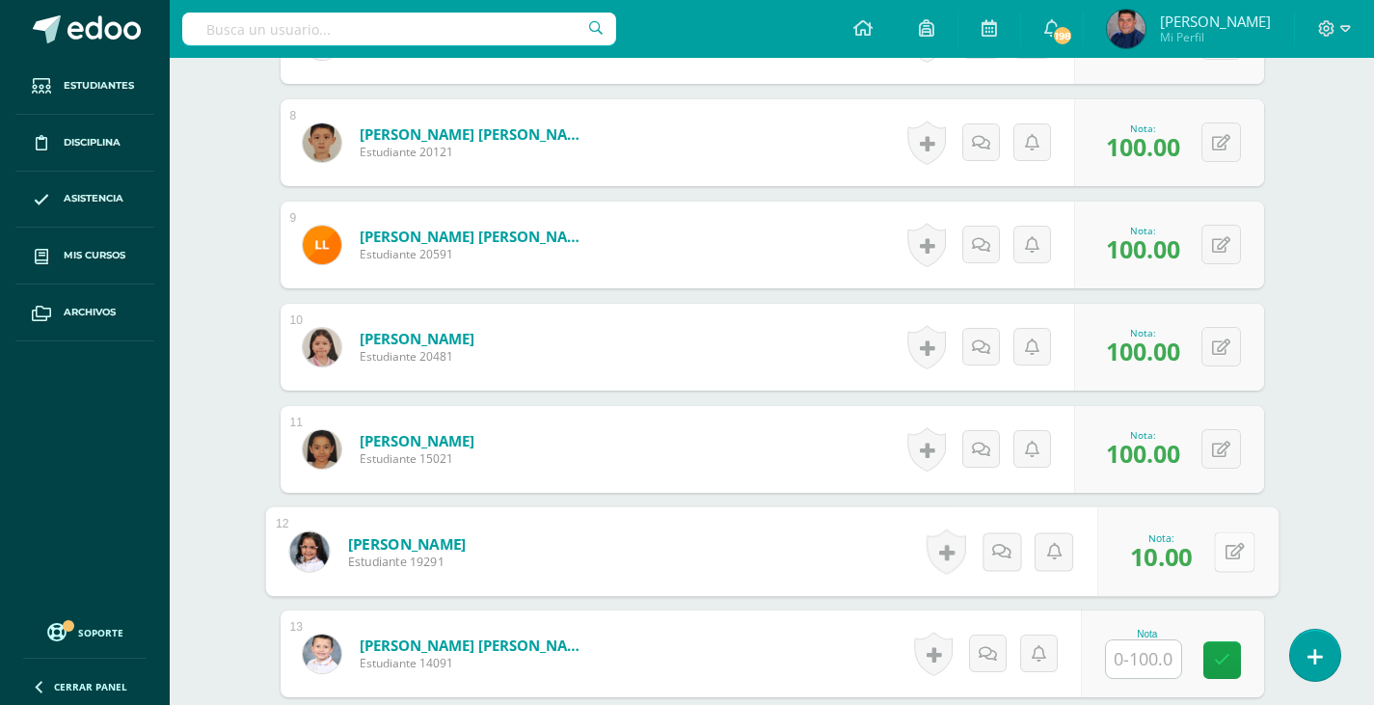
click at [1226, 554] on icon at bounding box center [1234, 551] width 19 height 16
click at [1130, 555] on input "10.00" at bounding box center [1102, 557] width 77 height 39
type input "1"
type input "100"
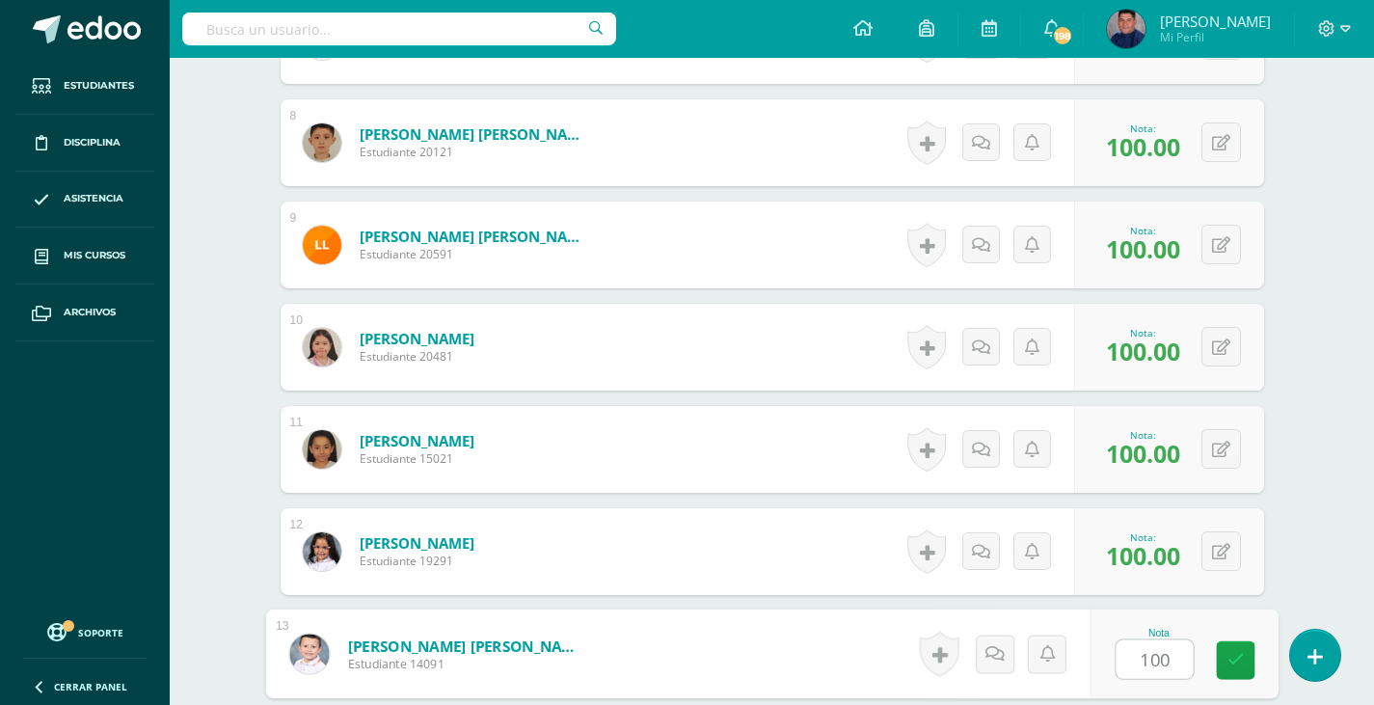
type input "100"
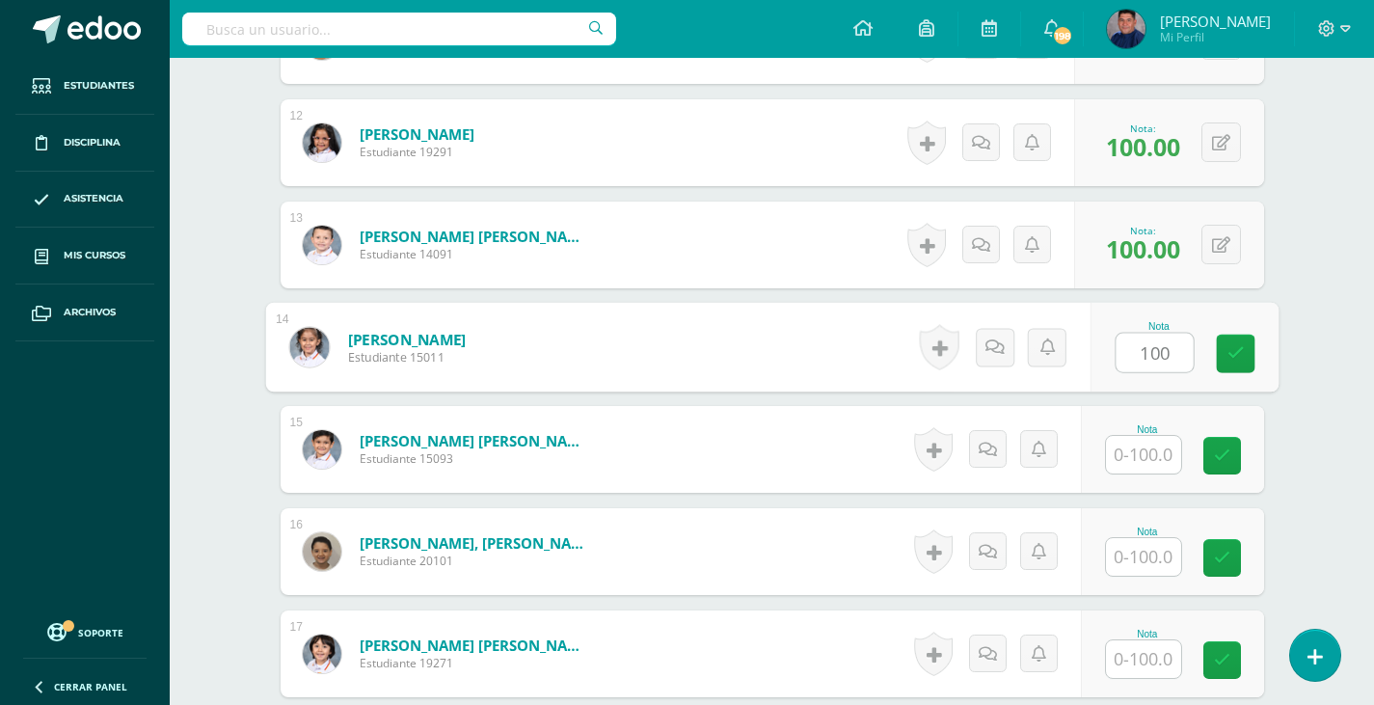
type input "100"
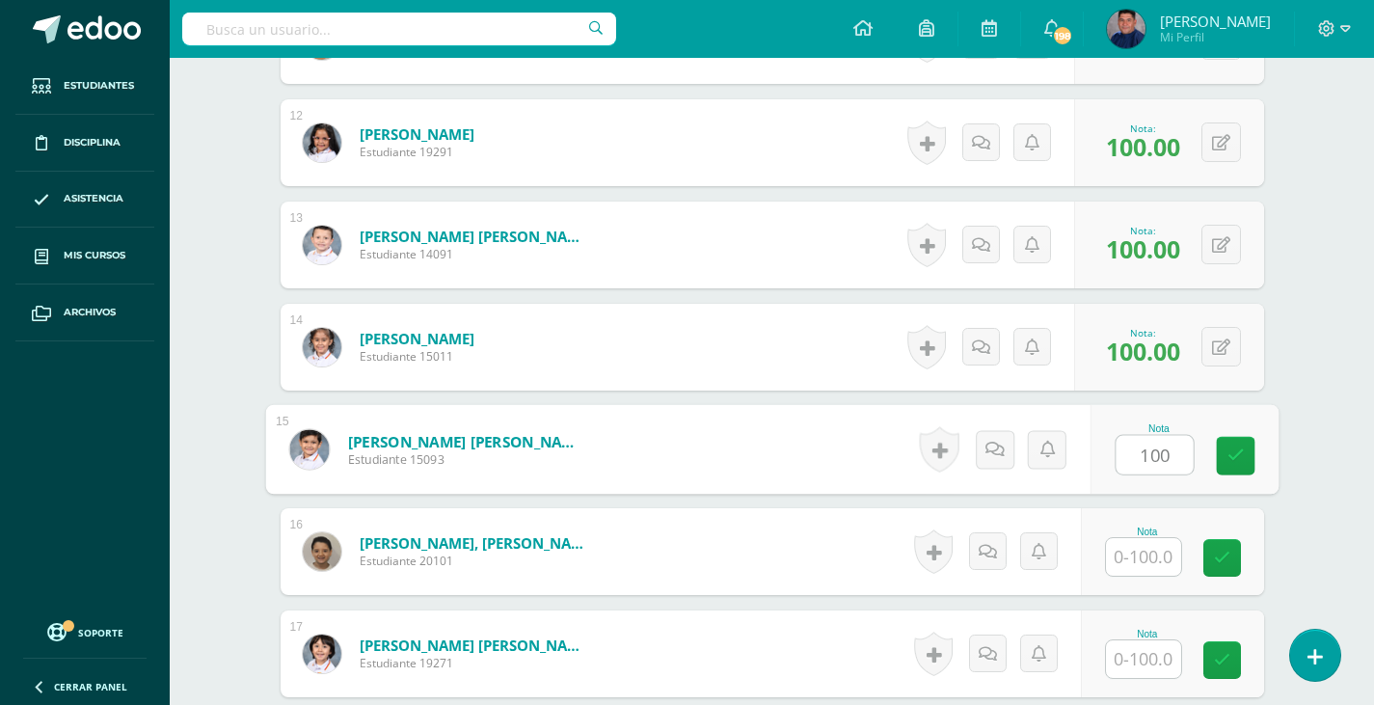
type input "100"
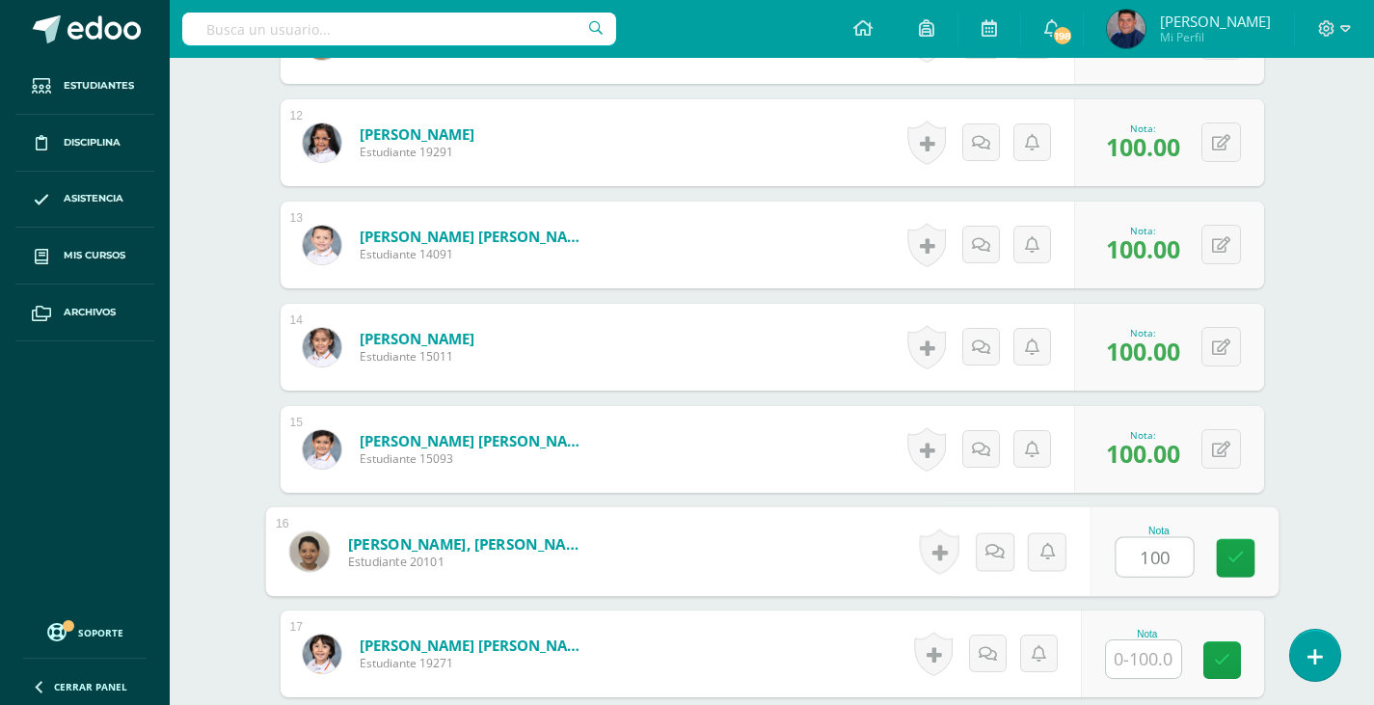
type input "100"
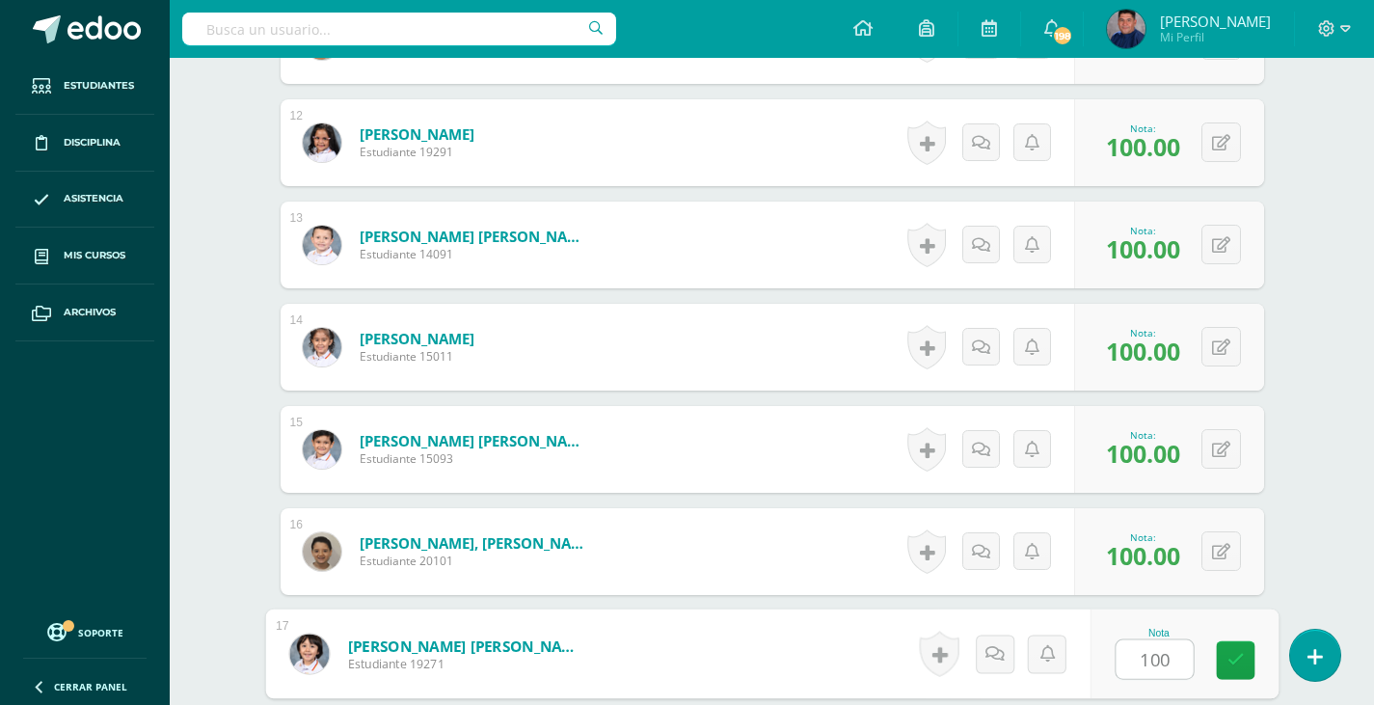
type input "100"
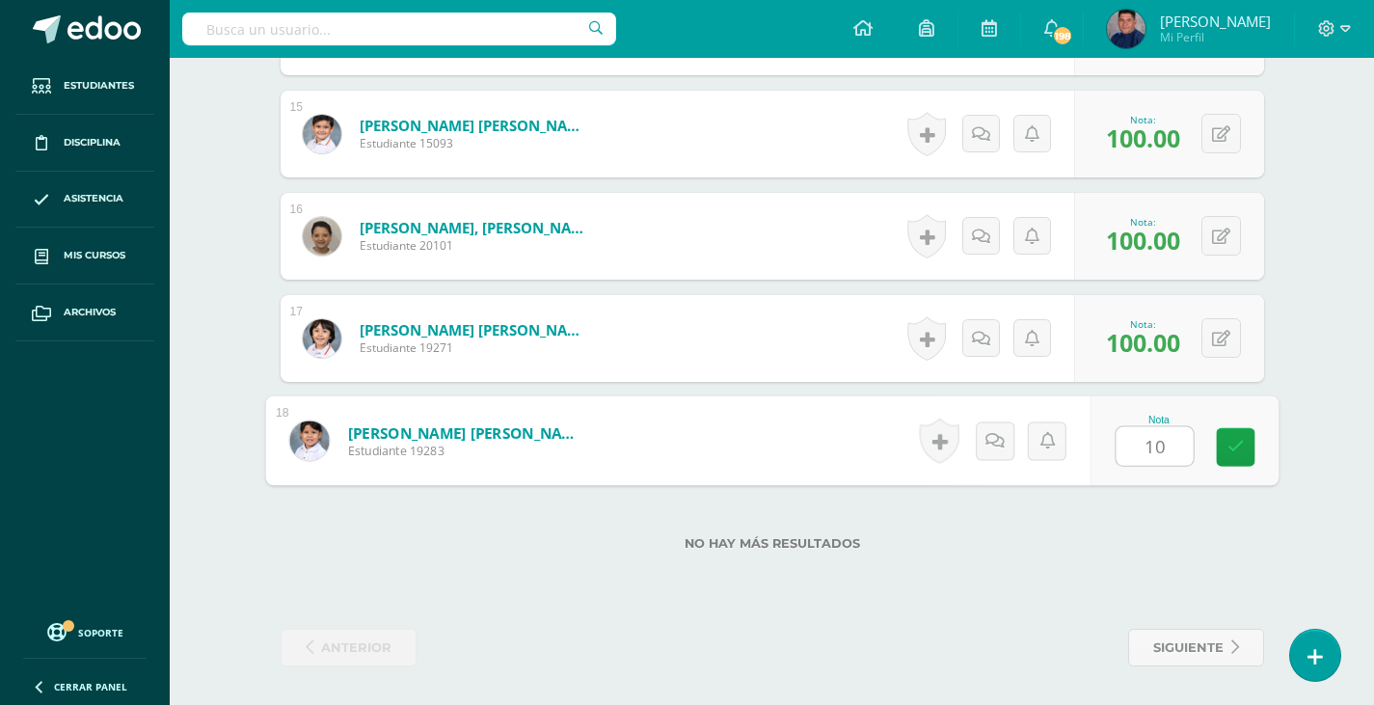
type input "100"
